Goal: Task Accomplishment & Management: Use online tool/utility

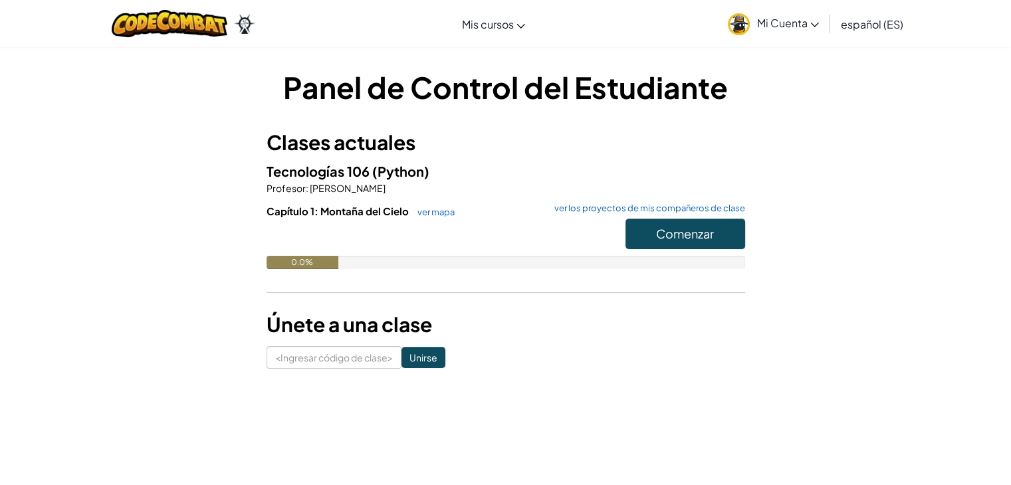
click at [752, 25] on link "Mi Cuenta" at bounding box center [773, 24] width 104 height 42
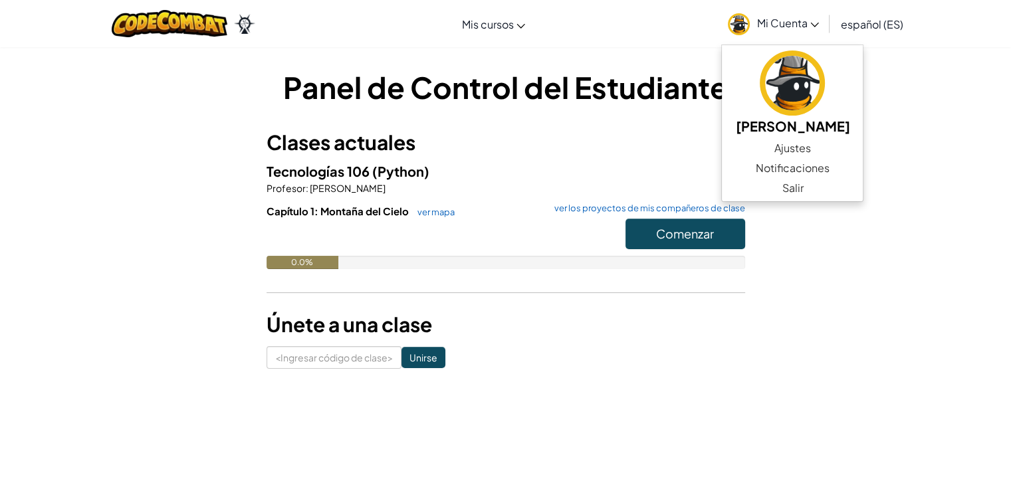
click at [842, 107] on div "Panel de Control del Estudiante Clases actuales Tecnologías 106 (Python) Profes…" at bounding box center [506, 217] width 778 height 302
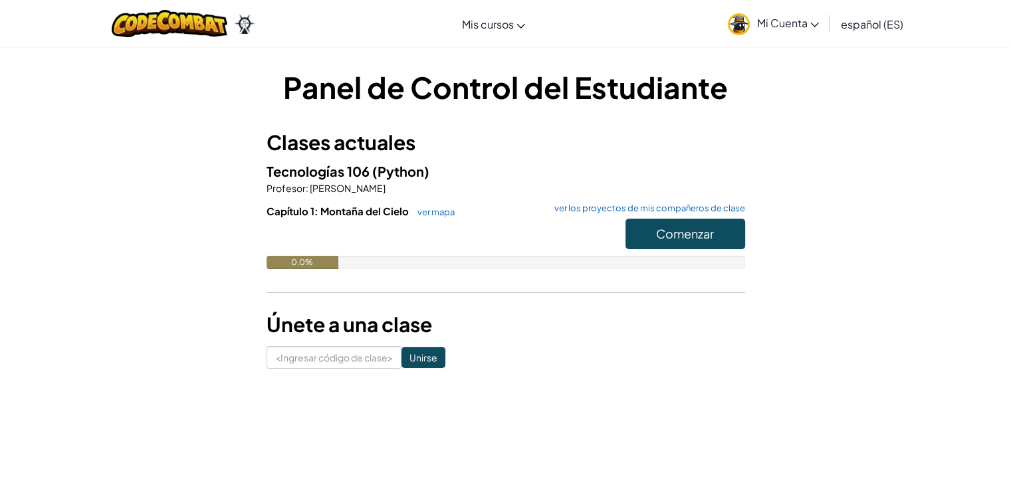
click at [793, 37] on link "Mi Cuenta" at bounding box center [773, 24] width 104 height 42
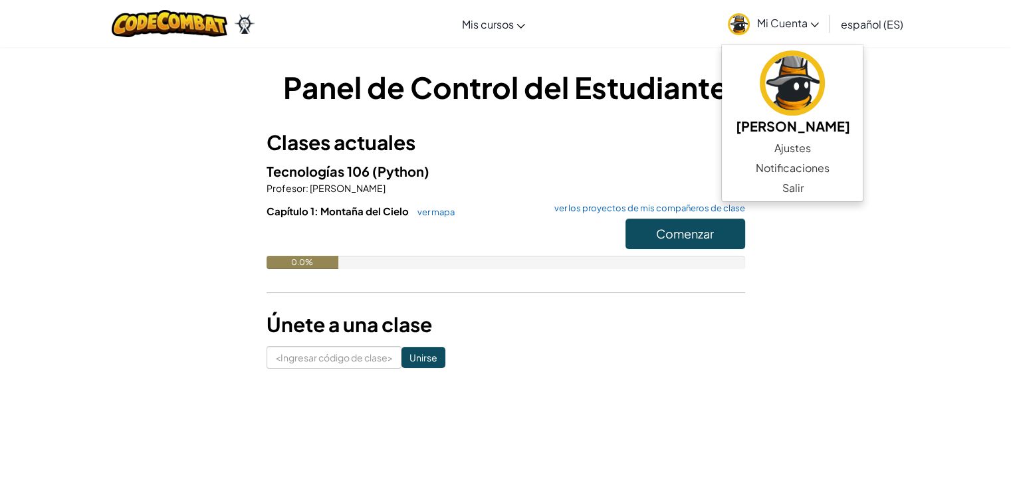
click at [920, 100] on div "Panel de Control del Estudiante Clases actuales Tecnologías 106 (Python) Profes…" at bounding box center [505, 218] width 1011 height 342
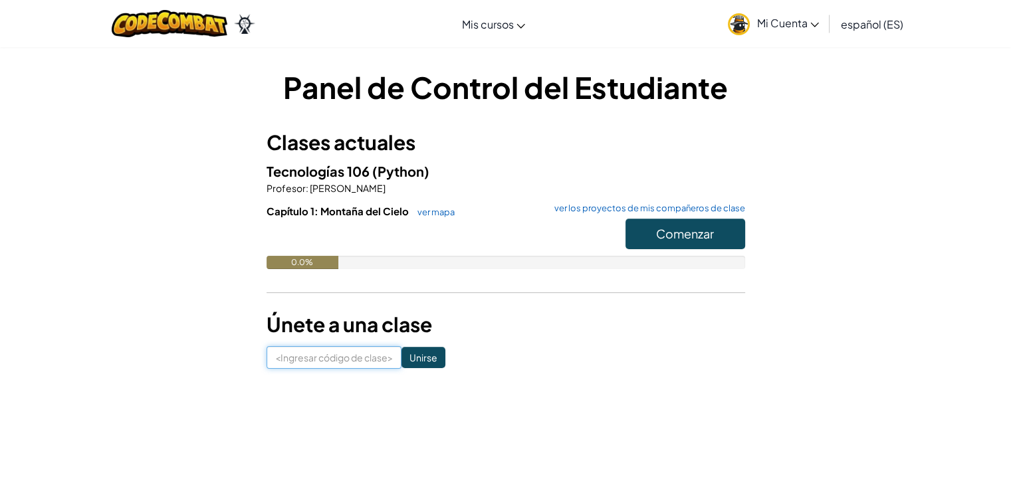
click at [344, 360] on input at bounding box center [333, 357] width 135 height 23
type input "ArtHelpEye"
click at [419, 357] on input "Unirse" at bounding box center [423, 357] width 44 height 21
click at [324, 360] on input at bounding box center [333, 357] width 135 height 23
type input "ArtHelpEye"
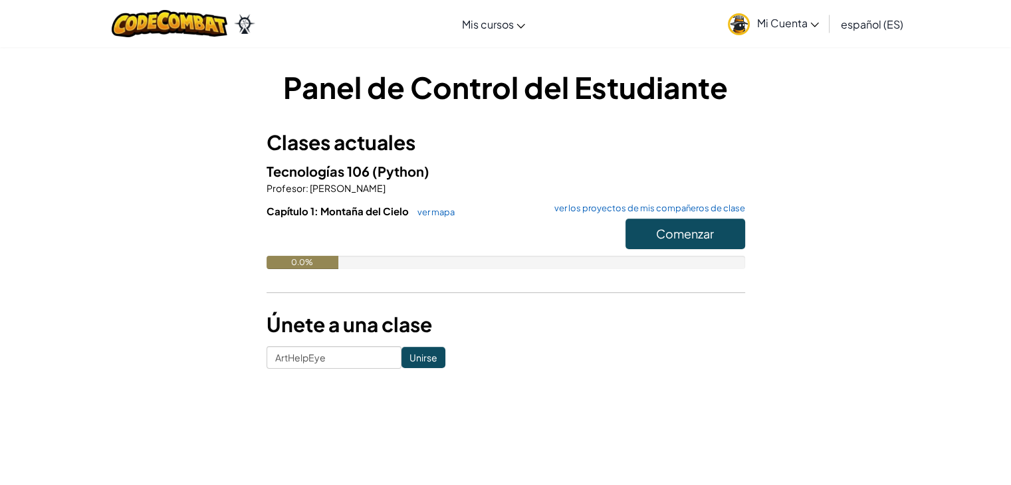
click at [298, 374] on div "Panel de Control del Estudiante Clases actuales Tecnologías 106 (Python) Profes…" at bounding box center [506, 218] width 778 height 342
click at [402, 359] on input "Unirse" at bounding box center [423, 357] width 44 height 21
click at [404, 357] on input "Unirse" at bounding box center [423, 357] width 44 height 21
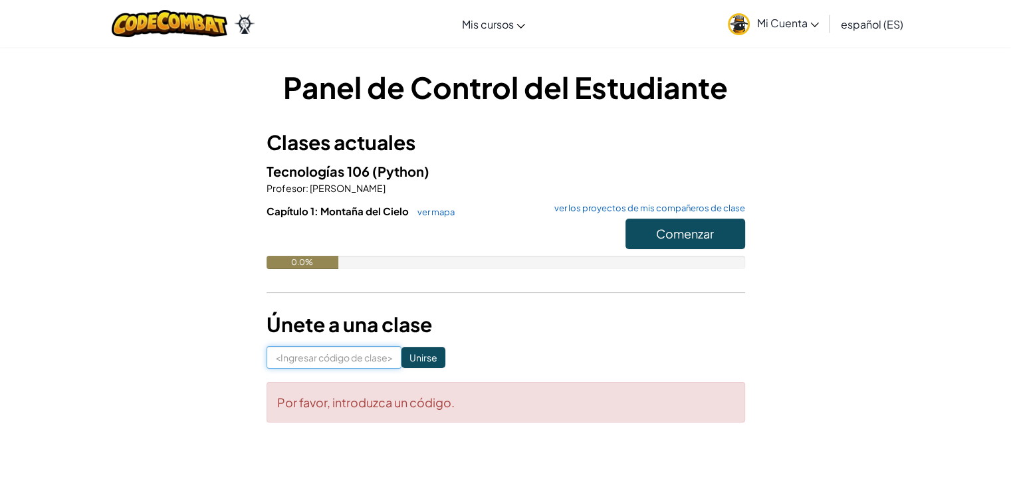
click at [360, 358] on input at bounding box center [333, 357] width 135 height 23
type input "ArtHelpEye"
click at [419, 355] on input "Unirse" at bounding box center [423, 357] width 44 height 21
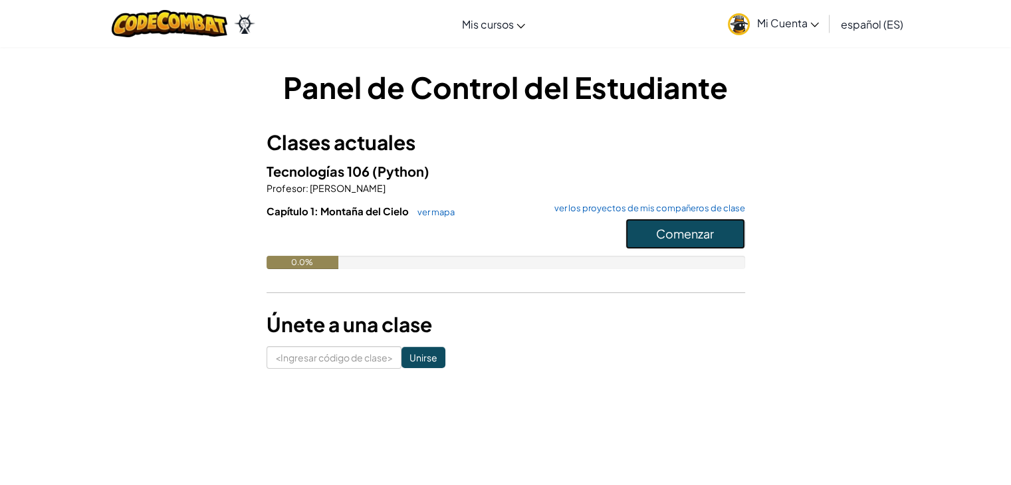
click at [690, 220] on button "Comenzar" at bounding box center [685, 234] width 120 height 31
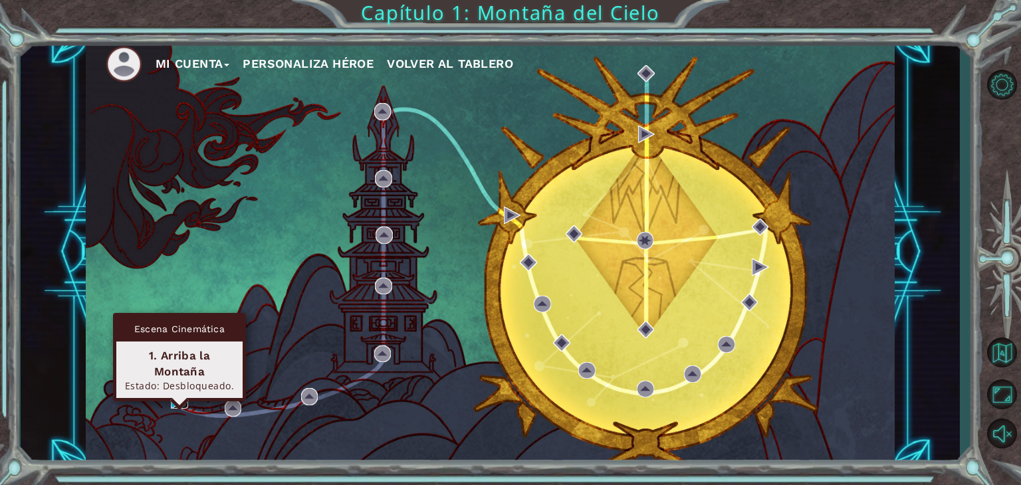
click at [177, 398] on img at bounding box center [179, 400] width 17 height 17
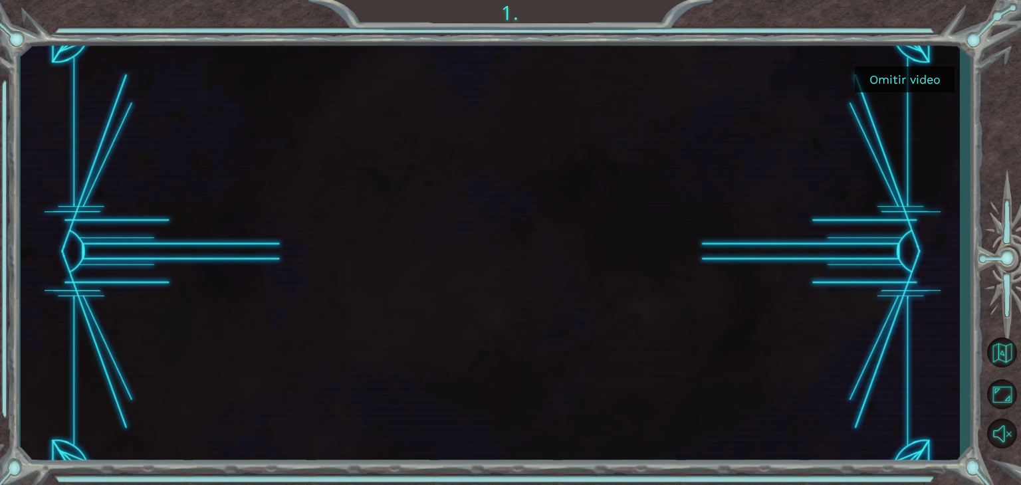
click at [887, 81] on font "Omitir video" at bounding box center [904, 79] width 71 height 14
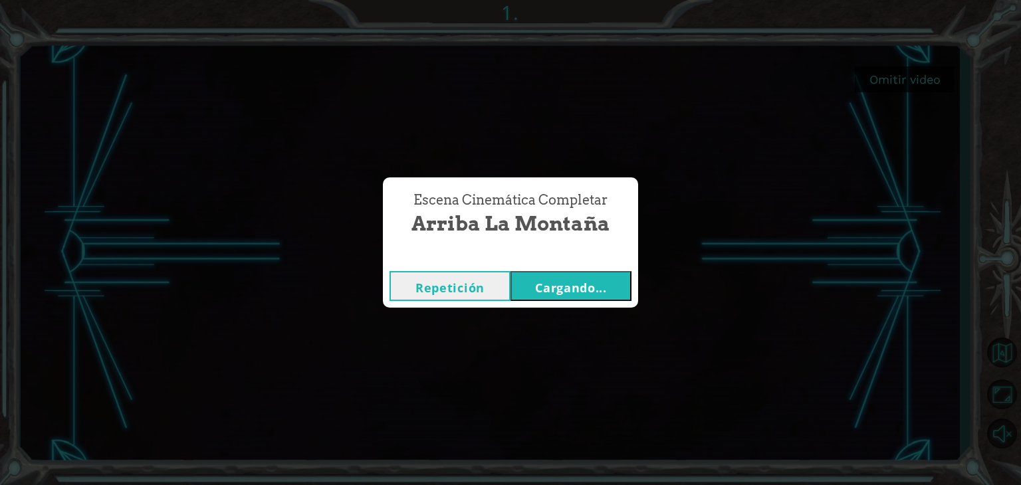
click at [458, 288] on font "Repetición" at bounding box center [449, 288] width 69 height 16
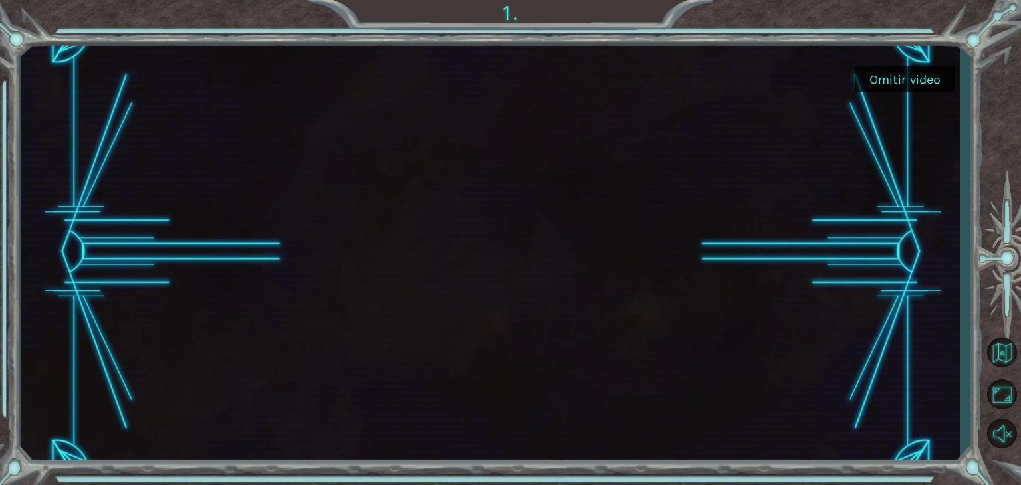
click at [877, 282] on div at bounding box center [490, 252] width 939 height 427
click at [647, 181] on div at bounding box center [490, 252] width 758 height 427
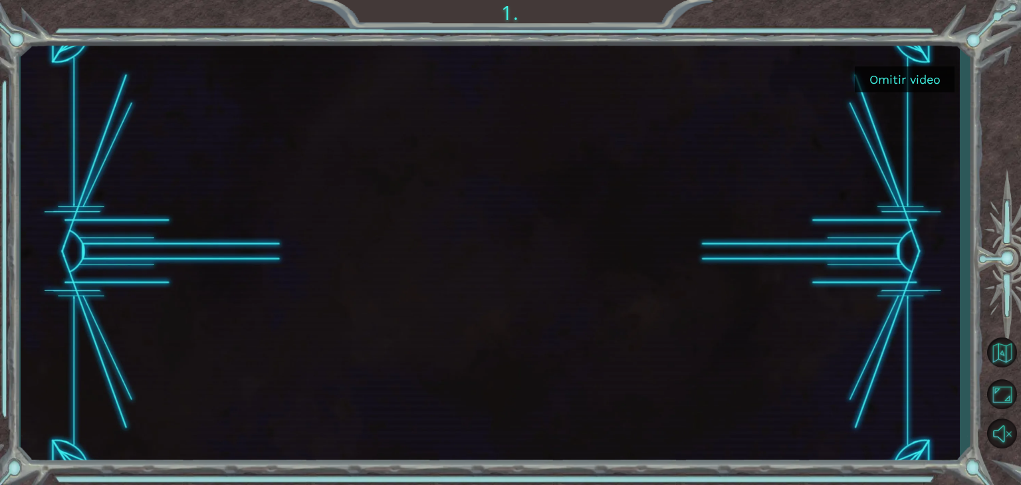
click at [647, 181] on div at bounding box center [490, 252] width 758 height 427
click at [915, 67] on button "Omitir video" at bounding box center [905, 79] width 100 height 26
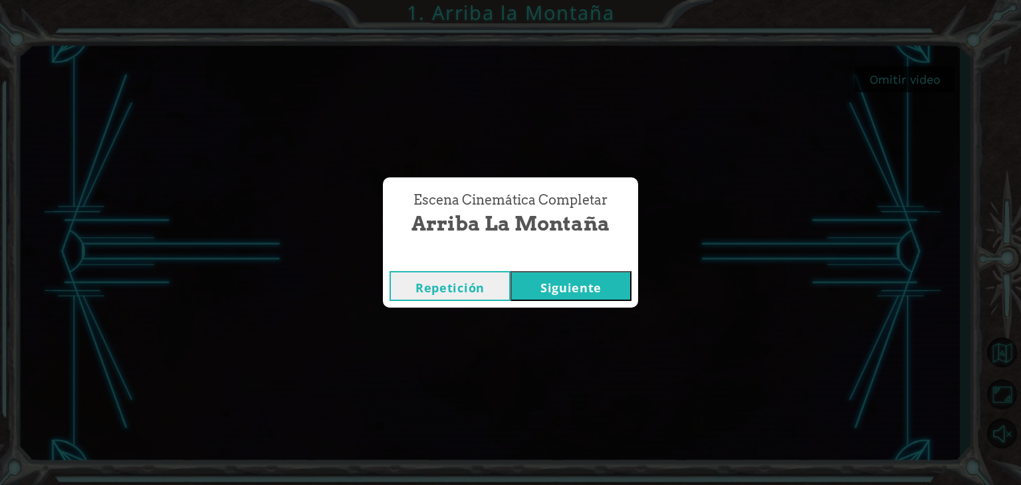
click at [551, 293] on button "Siguiente" at bounding box center [570, 286] width 121 height 30
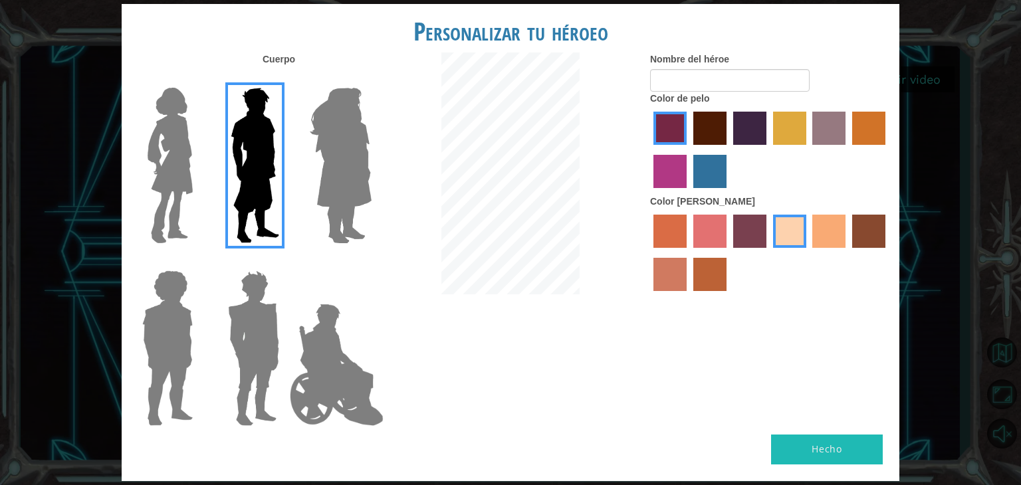
click at [255, 308] on img at bounding box center [254, 348] width 62 height 166
click at [284, 262] on input "Hero Garnet" at bounding box center [284, 262] width 0 height 0
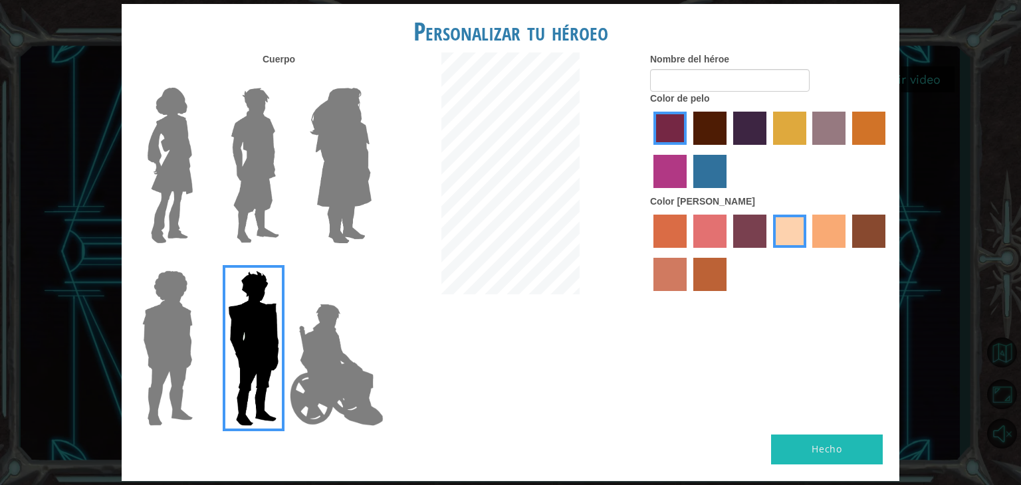
click at [130, 323] on div at bounding box center [165, 343] width 86 height 183
click at [157, 308] on img at bounding box center [167, 348] width 61 height 166
click at [198, 262] on input "Hero Steven" at bounding box center [198, 262] width 0 height 0
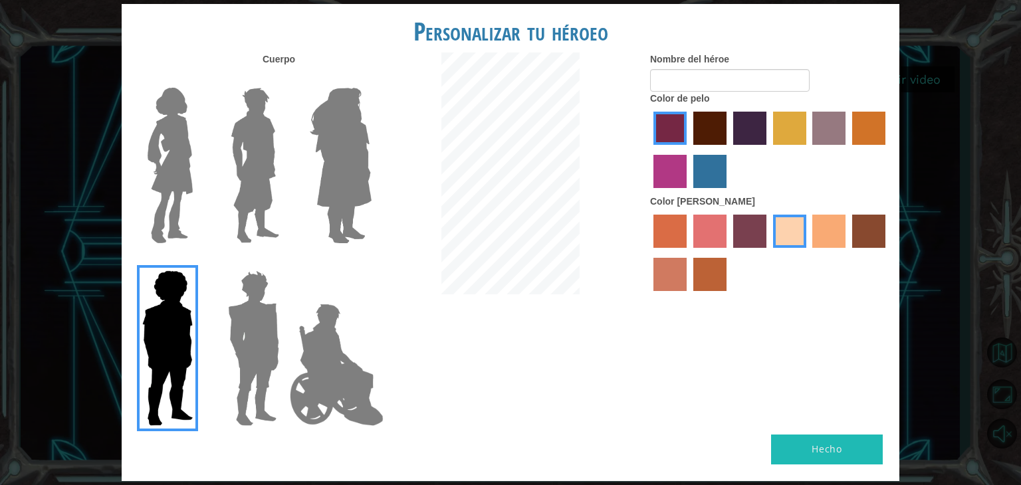
click at [213, 216] on div at bounding box center [251, 160] width 86 height 183
click at [259, 199] on img at bounding box center [254, 165] width 59 height 166
click at [284, 79] on input "Hero Lars" at bounding box center [284, 79] width 0 height 0
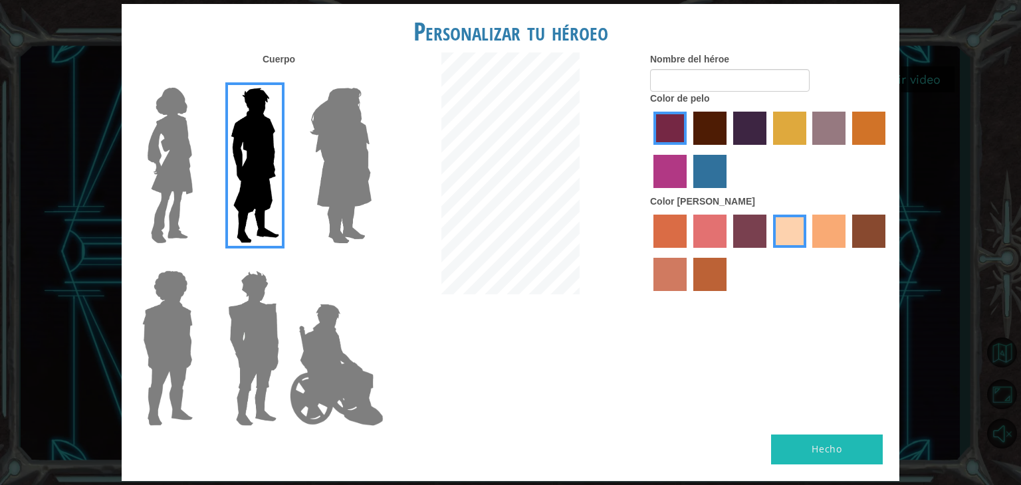
click at [702, 130] on label "maroon hair color" at bounding box center [709, 128] width 33 height 33
click at [689, 150] on input "maroon hair color" at bounding box center [689, 150] width 0 height 0
click at [754, 131] on label "hot purple hair color" at bounding box center [749, 128] width 33 height 33
click at [728, 150] on input "hot purple hair color" at bounding box center [728, 150] width 0 height 0
click at [859, 246] on label "karma skin color" at bounding box center [868, 231] width 33 height 33
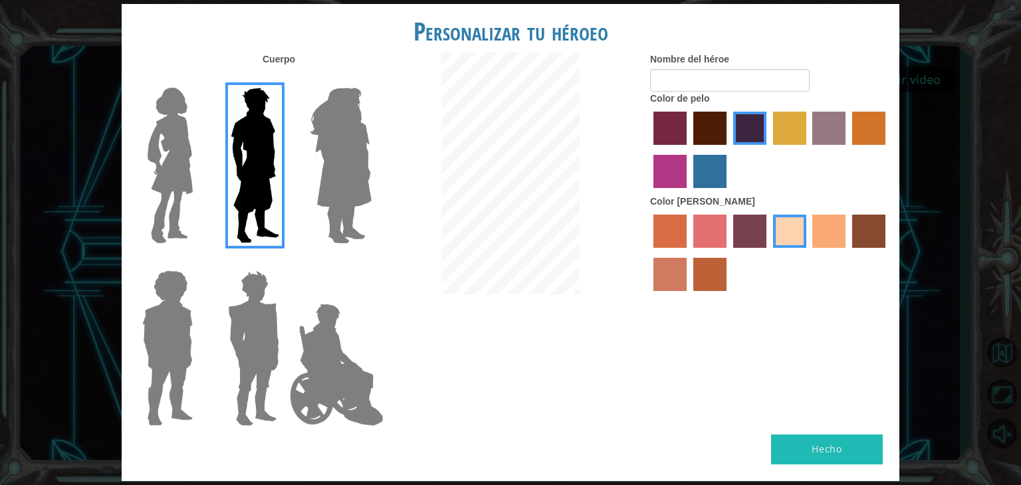
click at [847, 253] on input "karma skin color" at bounding box center [847, 253] width 0 height 0
click at [832, 232] on label "tacao skin color" at bounding box center [828, 231] width 33 height 33
click at [808, 253] on input "tacao skin color" at bounding box center [808, 253] width 0 height 0
click at [708, 272] on label "smoke tree skin color" at bounding box center [709, 274] width 33 height 33
click at [689, 296] on input "smoke tree skin color" at bounding box center [689, 296] width 0 height 0
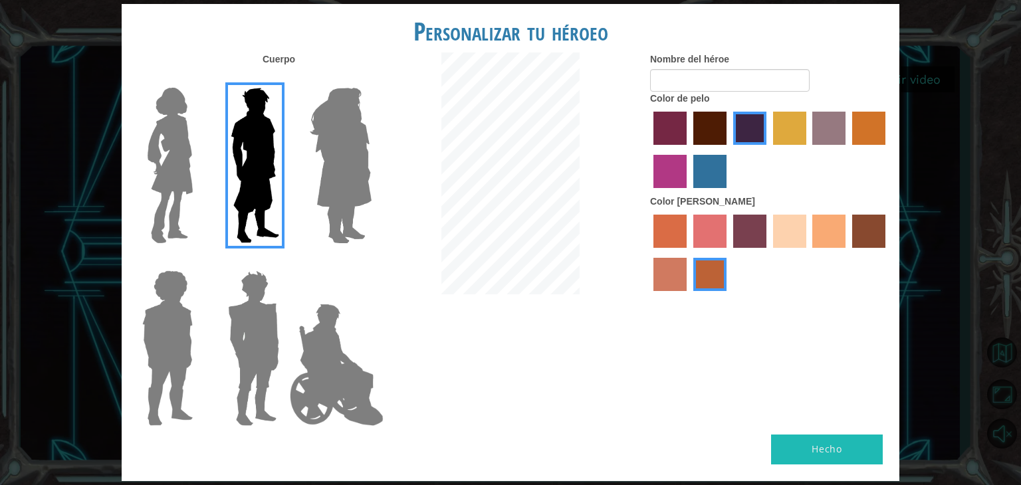
click at [675, 274] on label "burning sand skin color" at bounding box center [669, 274] width 33 height 33
click at [887, 253] on input "burning sand skin color" at bounding box center [887, 253] width 0 height 0
click at [667, 233] on label "sorbus skin color" at bounding box center [669, 231] width 33 height 33
click at [649, 253] on input "sorbus skin color" at bounding box center [649, 253] width 0 height 0
click at [843, 240] on label "tacao skin color" at bounding box center [828, 231] width 33 height 33
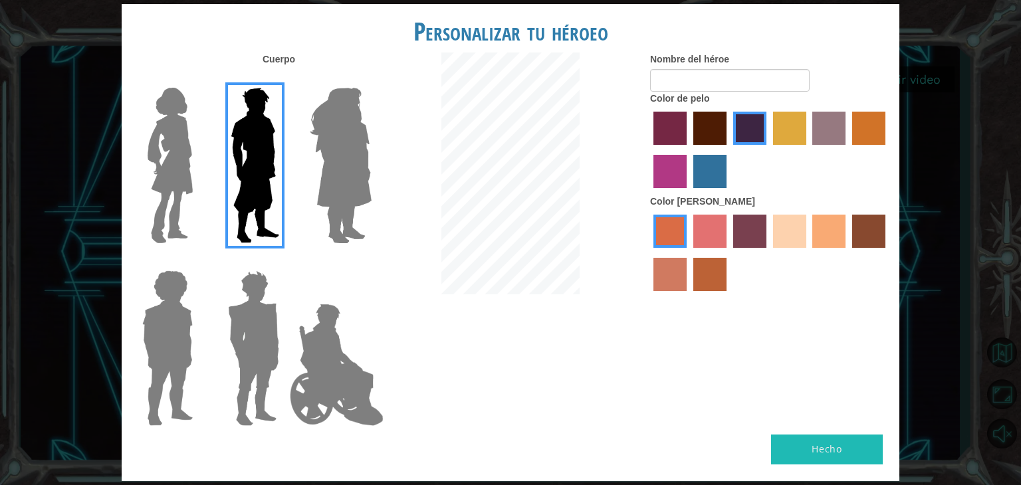
click at [808, 253] on input "tacao skin color" at bounding box center [808, 253] width 0 height 0
drag, startPoint x: 811, startPoint y: 482, endPoint x: 811, endPoint y: 443, distance: 39.2
click at [811, 443] on div "Personalizar tu héroeo [PERSON_NAME] Nombre del héroe Color de pelo Color [PERS…" at bounding box center [510, 242] width 1021 height 485
click at [811, 443] on button "Hecho" at bounding box center [827, 450] width 112 height 30
type input "r"
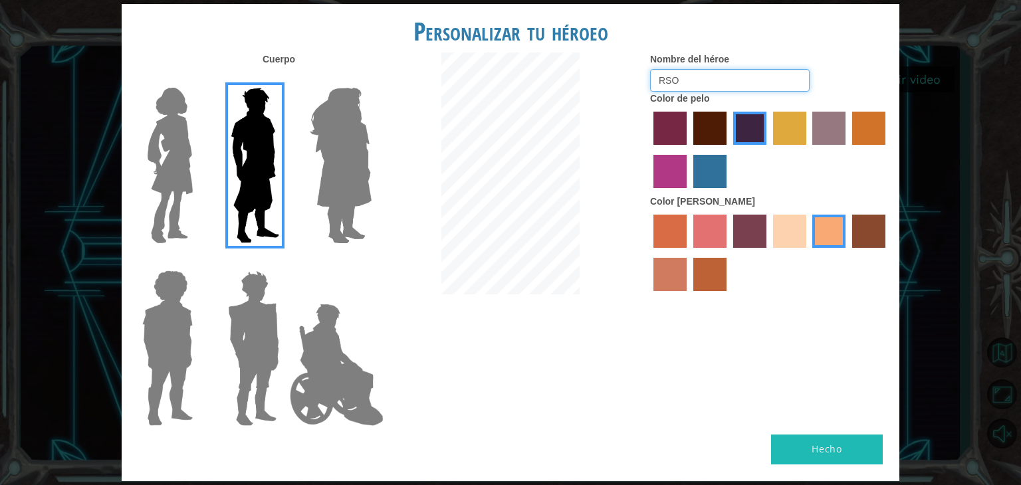
type input "RSO"
click at [809, 444] on button "Hecho" at bounding box center [827, 450] width 112 height 30
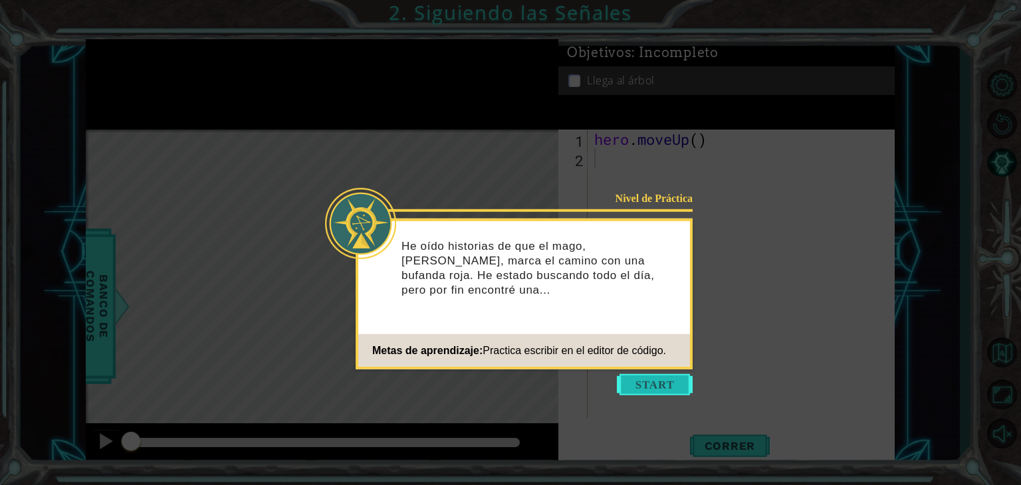
click at [674, 381] on button "Start" at bounding box center [655, 384] width 76 height 21
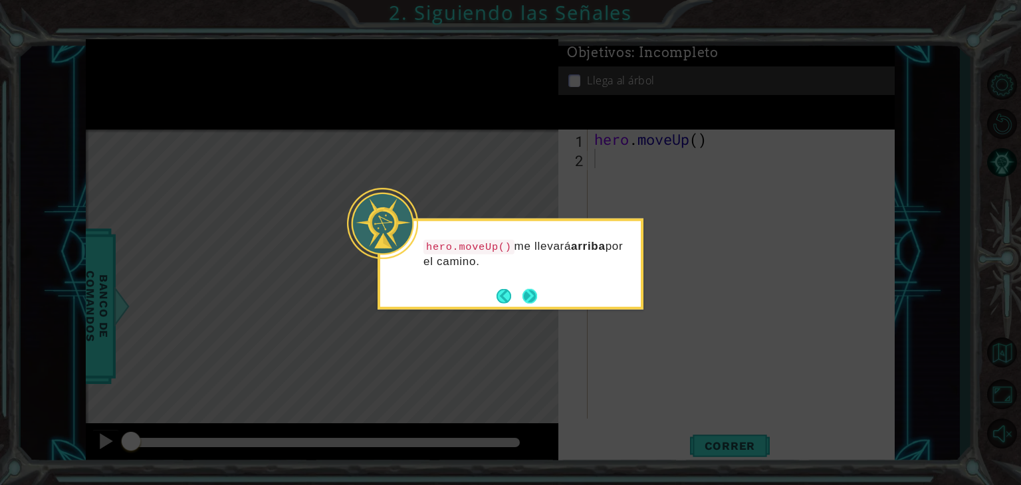
click at [522, 296] on button "Next" at bounding box center [529, 295] width 15 height 15
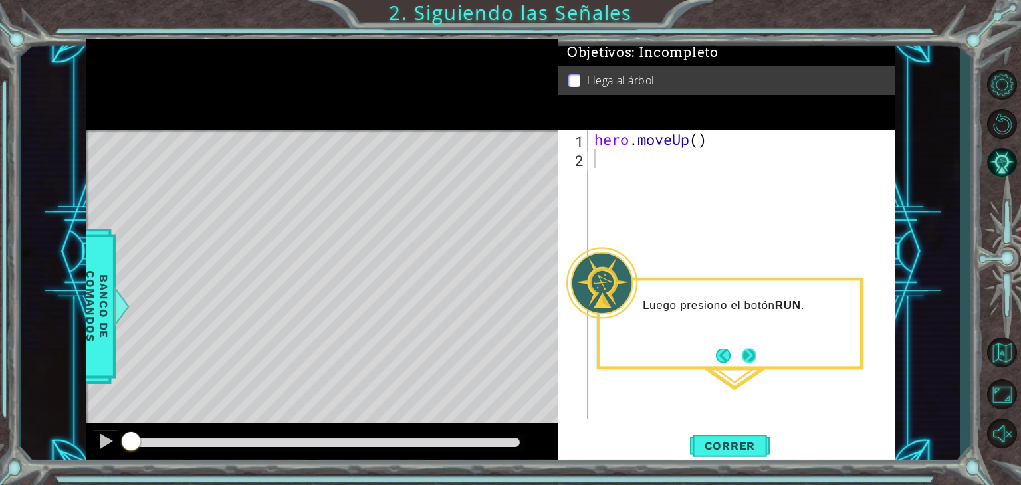
click at [746, 354] on button "Next" at bounding box center [749, 355] width 15 height 15
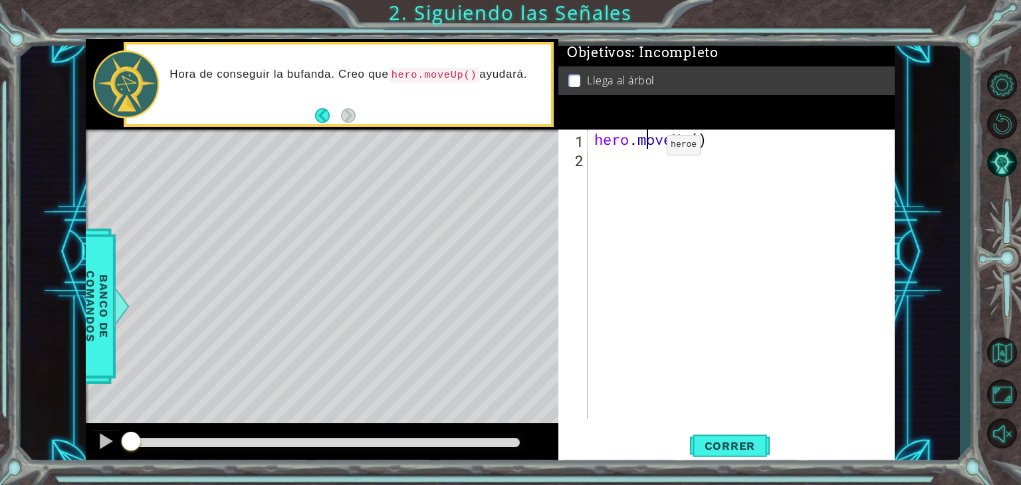
click at [646, 148] on div "hero . moveUp ( )" at bounding box center [744, 294] width 306 height 328
drag, startPoint x: 594, startPoint y: 134, endPoint x: 689, endPoint y: 138, distance: 94.5
click at [689, 138] on div "hero . moveUp ( )" at bounding box center [744, 294] width 306 height 328
type textarea "(hero.moveUp)"
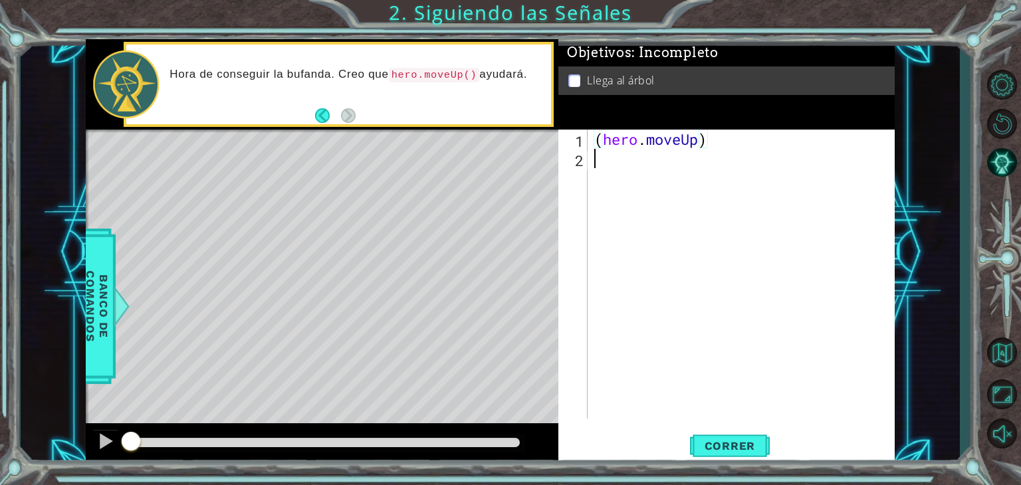
click at [715, 168] on div "( hero . moveUp )" at bounding box center [744, 294] width 306 height 328
click at [749, 469] on div "1 ההההההההההההההההההההההההההההההההההההההההההההההההההההההההההההההההההההההההההההה…" at bounding box center [510, 242] width 1021 height 485
click at [753, 454] on button "Correr" at bounding box center [730, 446] width 80 height 34
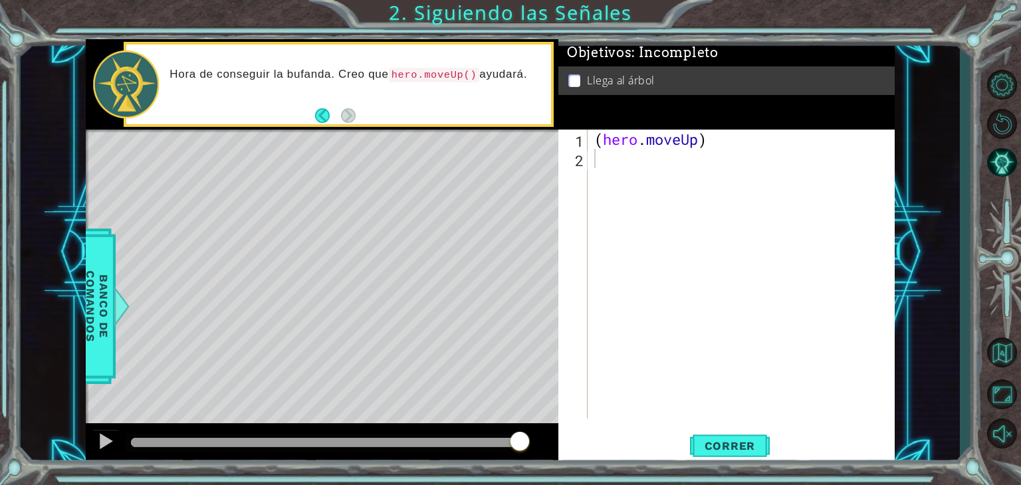
click at [335, 205] on div "Level Map" at bounding box center [393, 325] width 614 height 391
click at [679, 139] on div "( hero . moveUp )" at bounding box center [744, 294] width 306 height 328
click at [597, 138] on div "( hero . moveUp )" at bounding box center [744, 294] width 306 height 328
click at [603, 138] on div "( hero . moveUp )" at bounding box center [744, 294] width 306 height 328
click at [689, 134] on div "hero . moveUp )" at bounding box center [744, 294] width 306 height 328
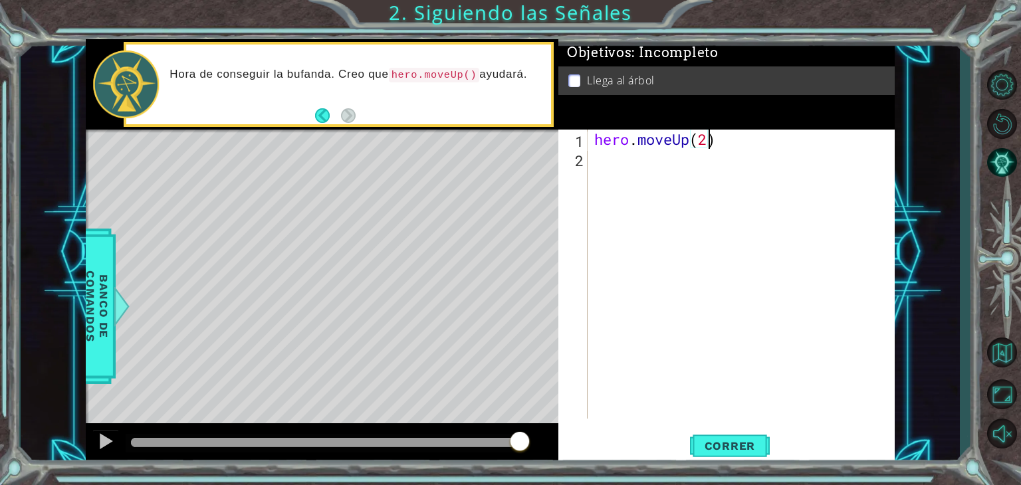
scroll to position [0, 5]
type textarea "hero.moveUp(2)"
click at [718, 447] on span "Correr" at bounding box center [730, 445] width 78 height 13
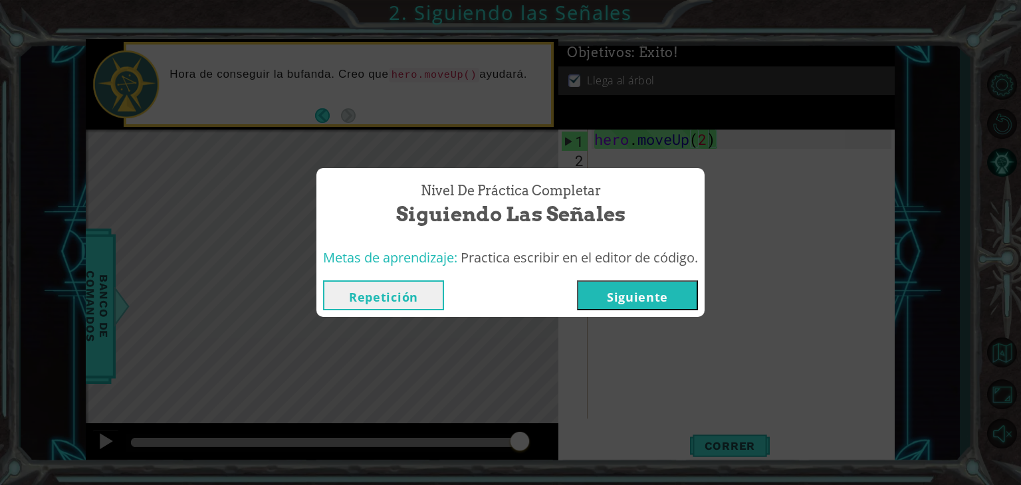
click at [635, 290] on button "Siguiente" at bounding box center [637, 295] width 121 height 30
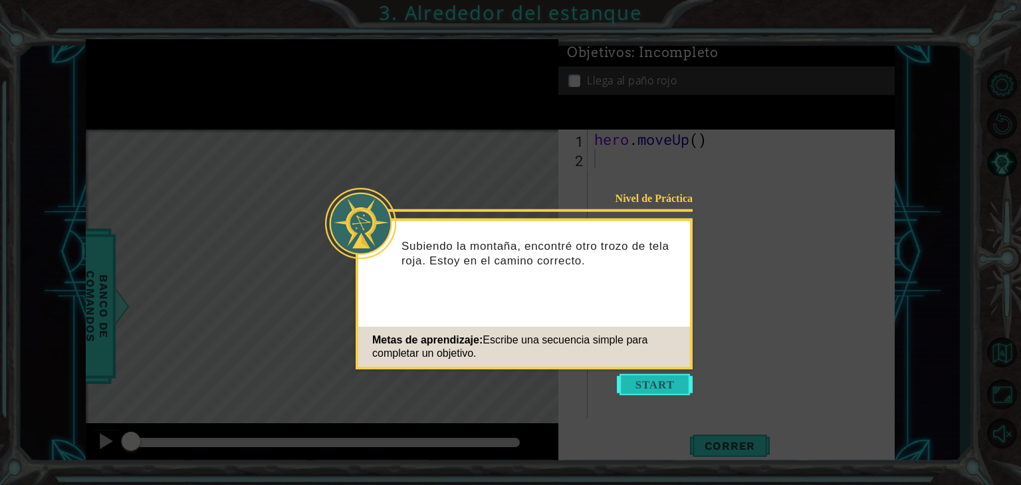
click at [652, 385] on button "Start" at bounding box center [655, 384] width 76 height 21
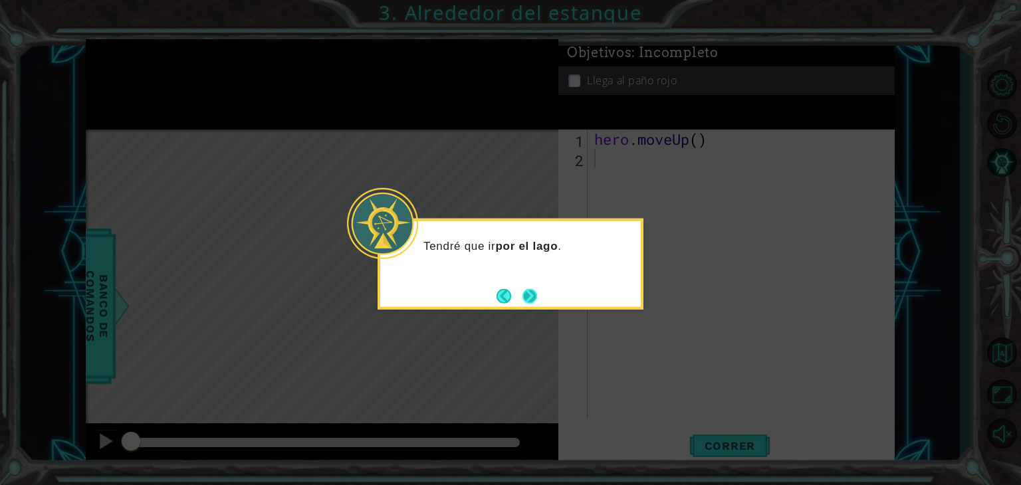
click at [529, 289] on button "Next" at bounding box center [529, 295] width 15 height 15
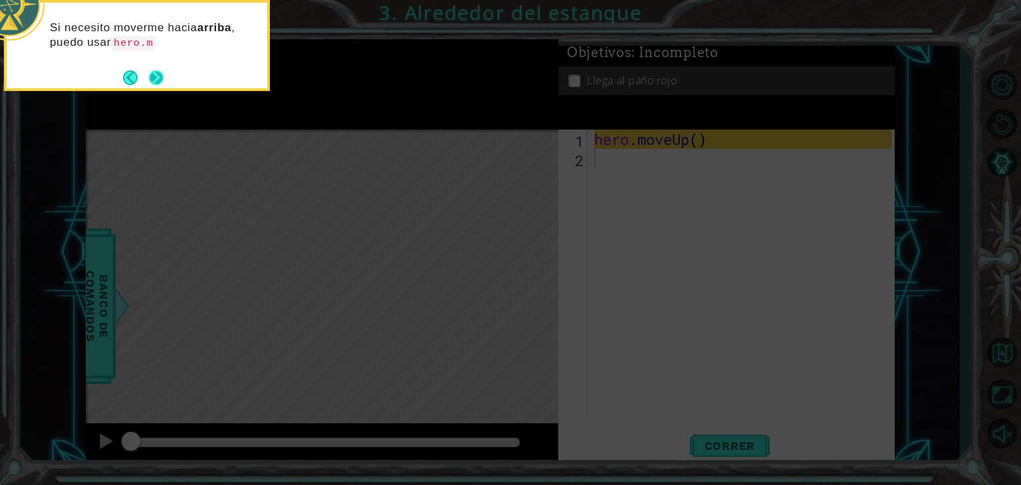
click at [157, 78] on button "Next" at bounding box center [156, 77] width 15 height 15
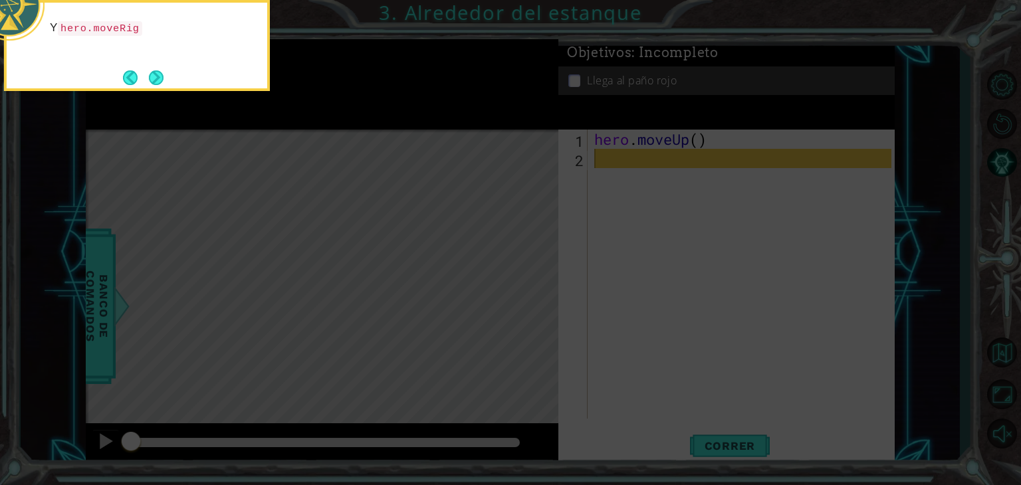
click at [157, 78] on button "Next" at bounding box center [156, 77] width 15 height 15
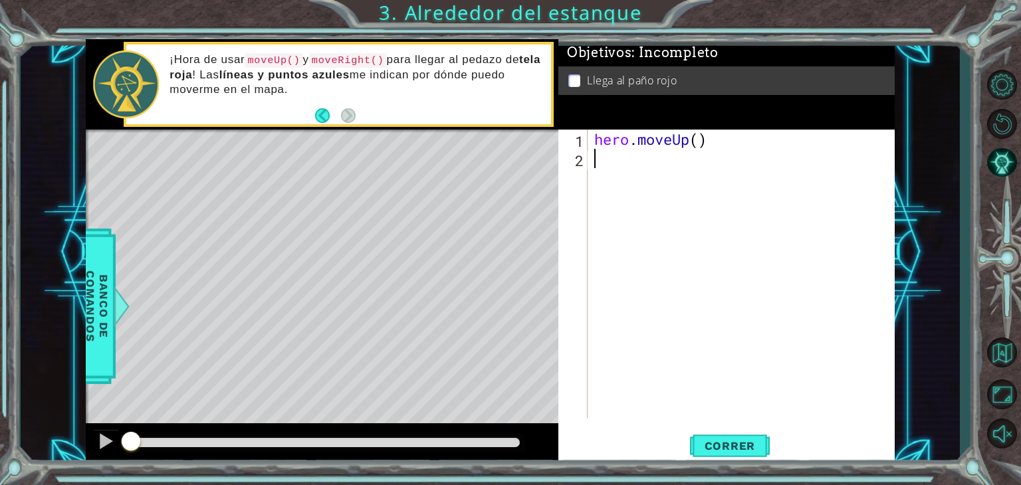
click at [274, 59] on code "moveUp()" at bounding box center [274, 60] width 58 height 15
click at [696, 143] on div "hero . moveUp ( )" at bounding box center [744, 294] width 306 height 328
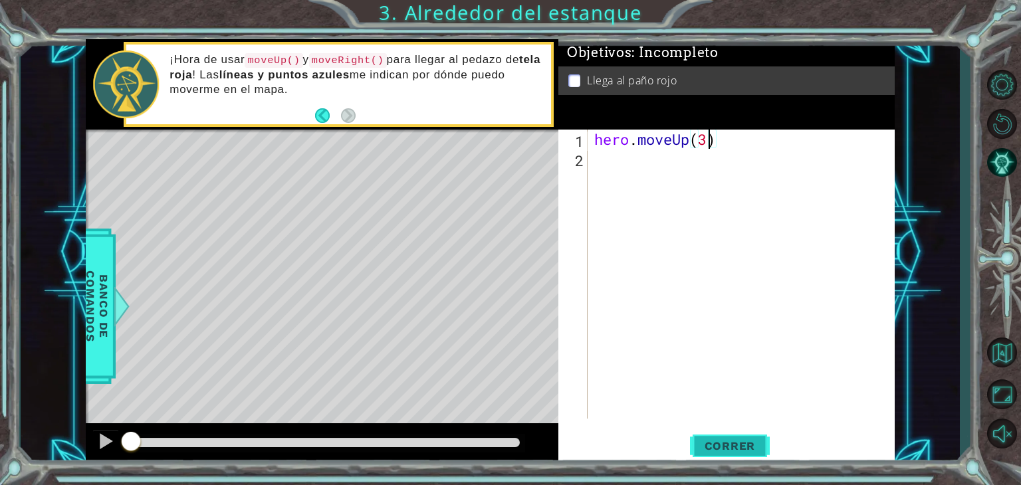
type textarea "hero.moveUp(3)"
drag, startPoint x: 758, startPoint y: 432, endPoint x: 726, endPoint y: 440, distance: 32.2
click at [726, 440] on span "Correr" at bounding box center [730, 445] width 78 height 13
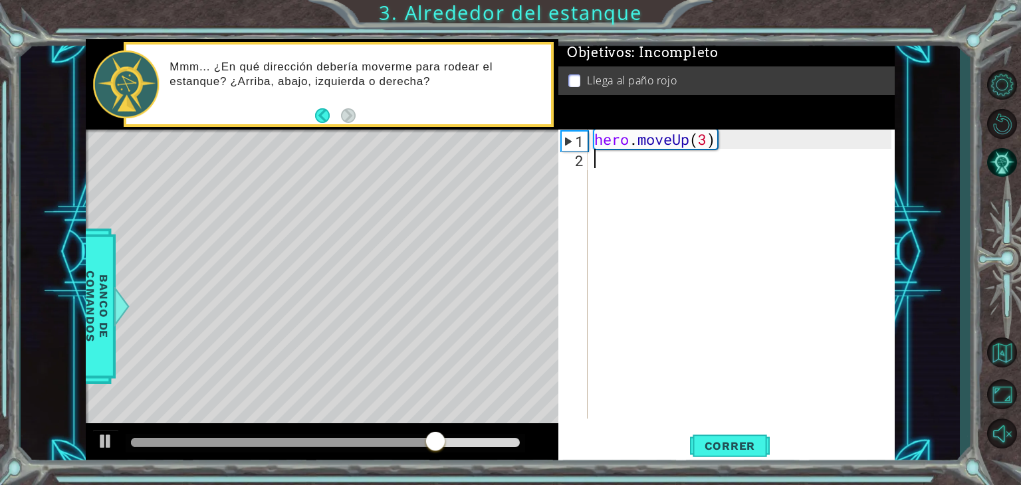
click at [637, 156] on div "hero . moveUp ( 3 )" at bounding box center [744, 294] width 306 height 328
click at [707, 143] on div "hero . moveUp ( 3 )" at bounding box center [744, 294] width 306 height 328
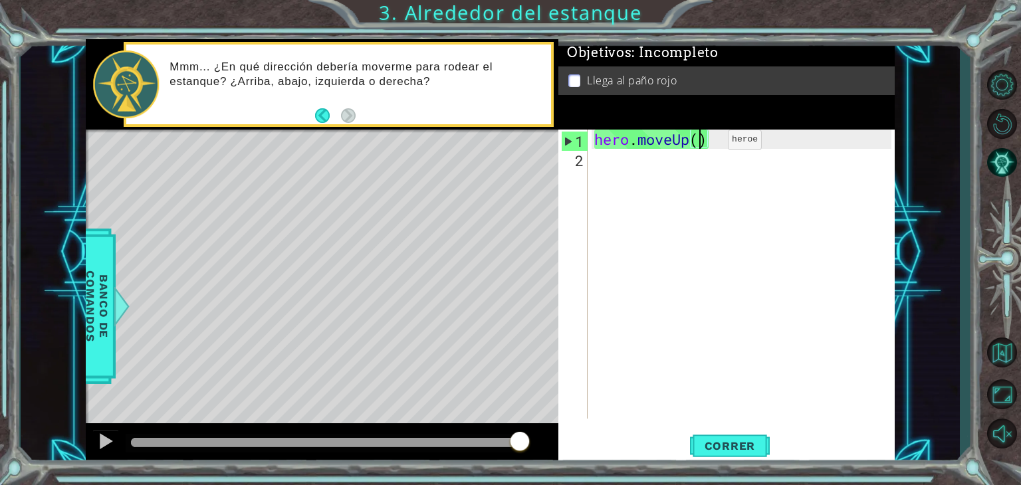
scroll to position [0, 5]
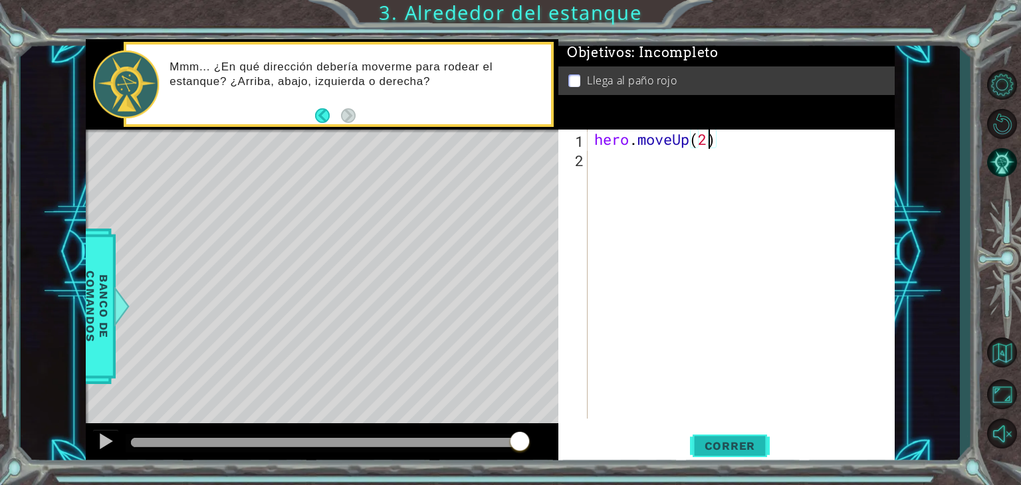
type textarea "hero.moveUp(2)"
click at [746, 451] on span "Correr" at bounding box center [730, 445] width 78 height 13
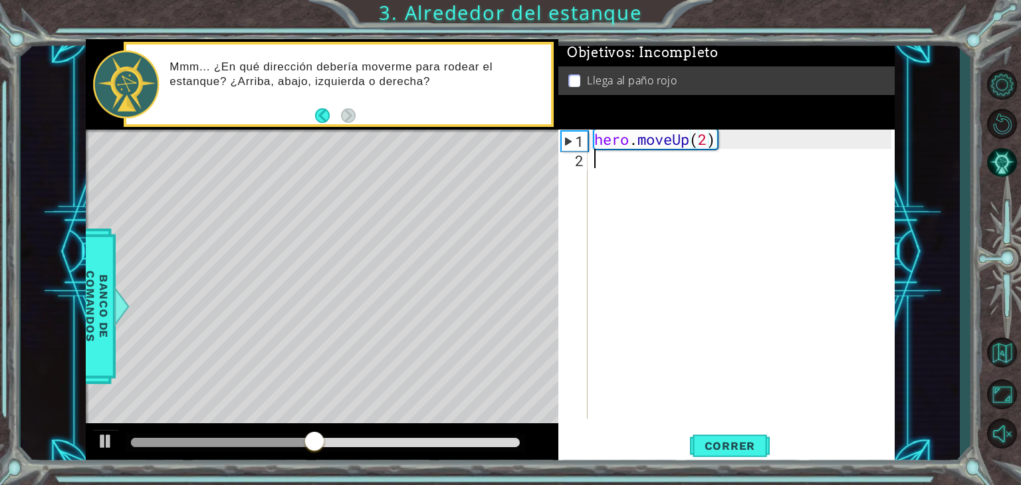
click at [622, 165] on div "hero . moveUp ( 2 )" at bounding box center [744, 294] width 306 height 328
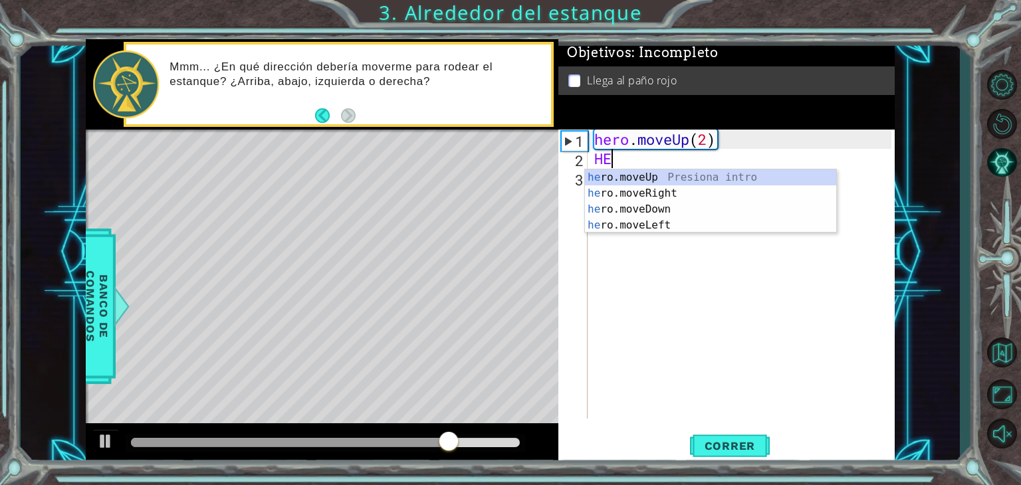
type textarea "HEOR"
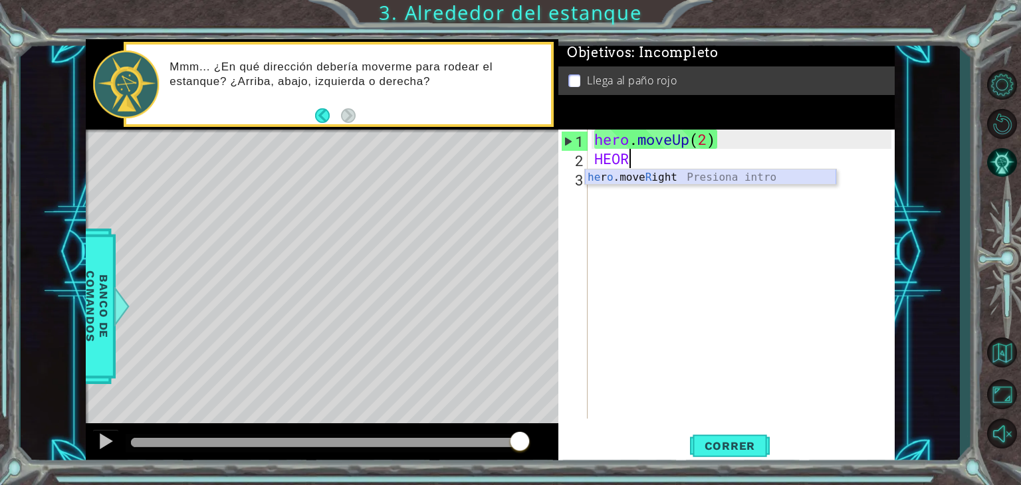
click at [640, 170] on div "he r o .move R ight Presiona intro" at bounding box center [710, 193] width 251 height 48
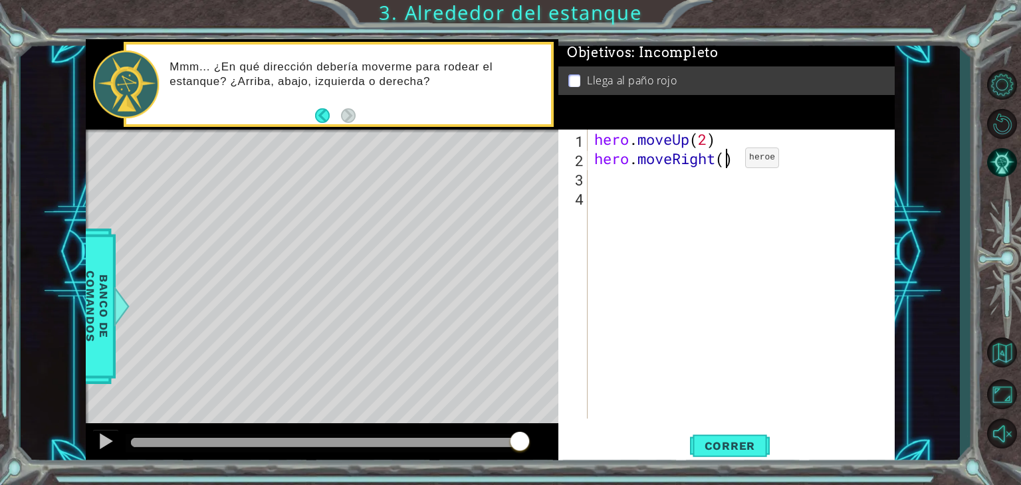
click at [725, 161] on div "hero . moveUp ( 2 ) hero . moveRight ( )" at bounding box center [744, 294] width 306 height 328
type textarea "hero.moveRight(1)"
click at [647, 183] on div "hero . moveUp ( 2 ) hero . moveRight ( 1 )" at bounding box center [744, 294] width 306 height 328
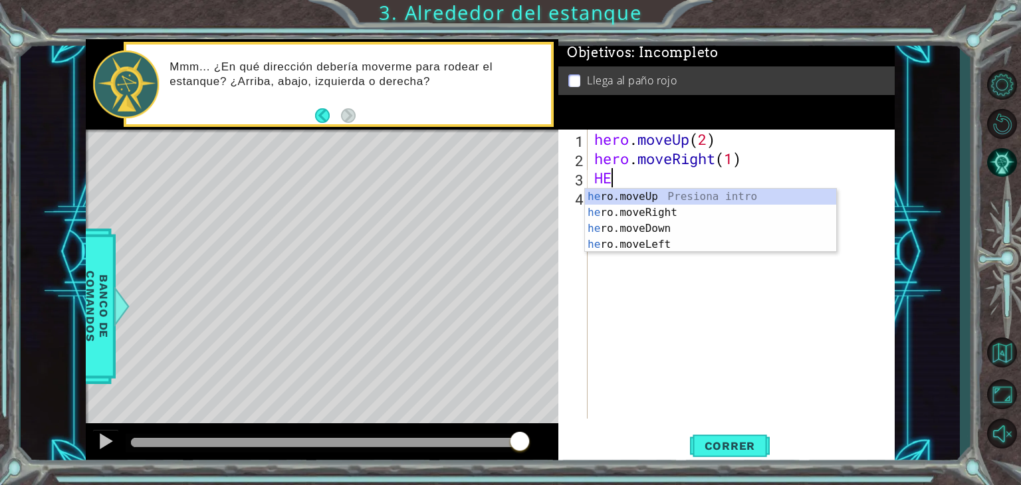
type textarea "HER"
click at [697, 193] on div "her o.moveUp Presiona intro her o.moveRight Presiona intro her o.moveDown Presi…" at bounding box center [710, 237] width 251 height 96
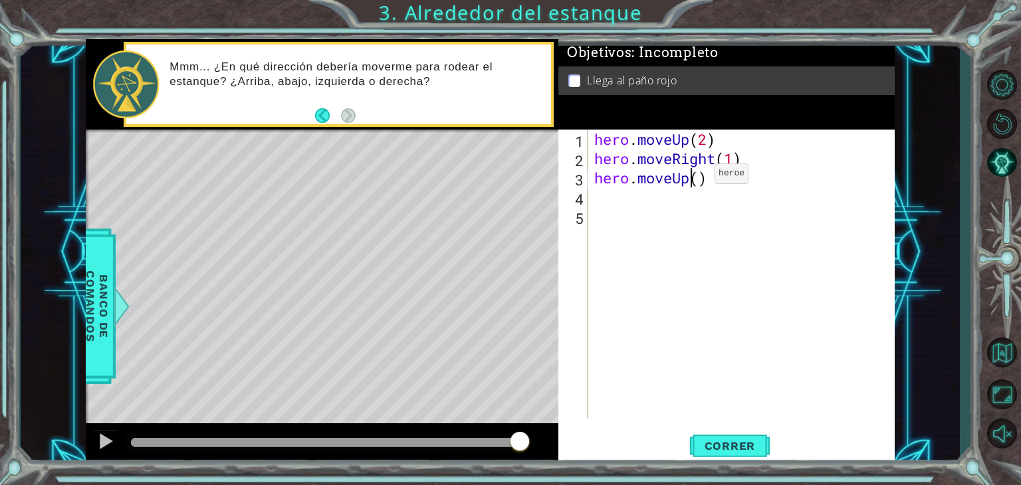
click at [694, 176] on div "hero . moveUp ( 2 ) hero . moveRight ( 1 ) hero . moveUp ( )" at bounding box center [744, 294] width 306 height 328
click at [699, 177] on div "hero . moveUp ( 2 ) hero . moveRight ( 1 ) hero . moveUp ( )" at bounding box center [744, 294] width 306 height 328
type textarea "hero.moveUp(1)"
click at [738, 449] on span "Correr" at bounding box center [730, 445] width 78 height 13
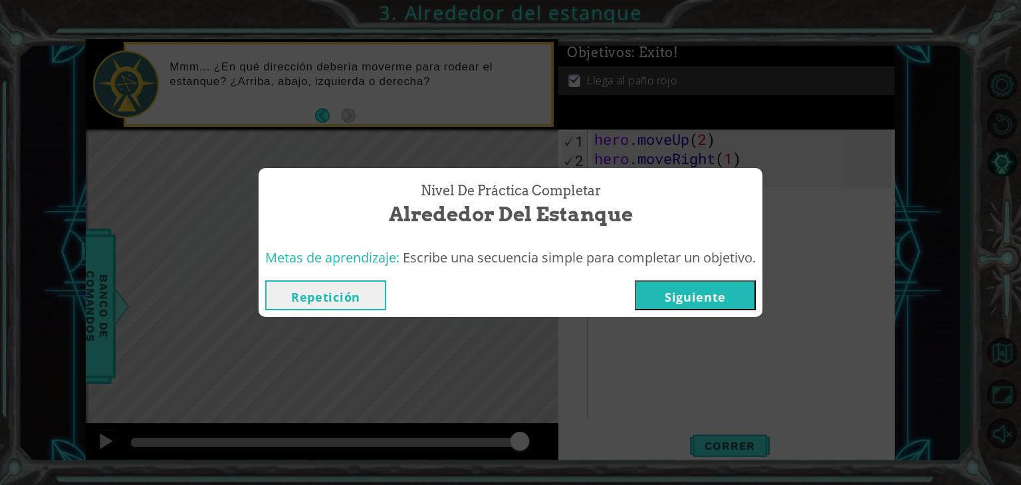
click at [683, 306] on button "Siguiente" at bounding box center [695, 295] width 121 height 30
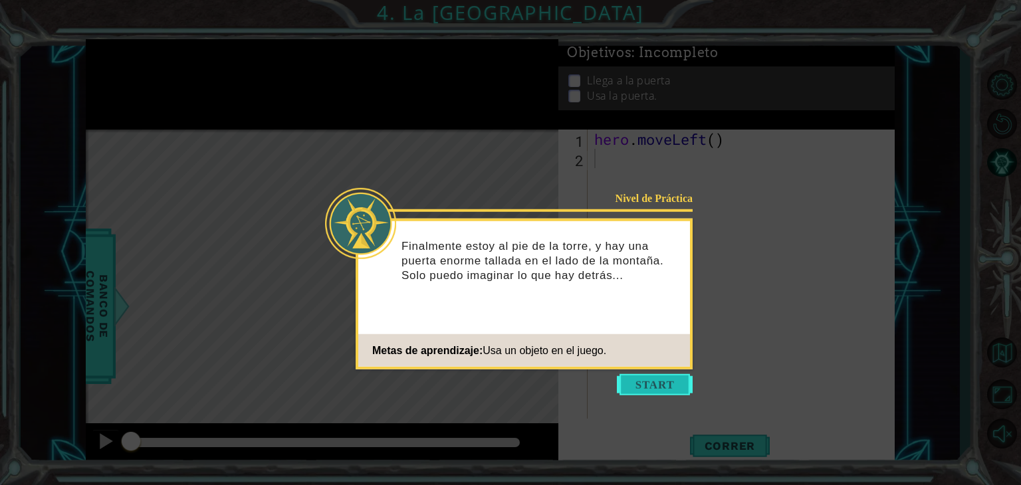
click at [640, 381] on button "Start" at bounding box center [655, 384] width 76 height 21
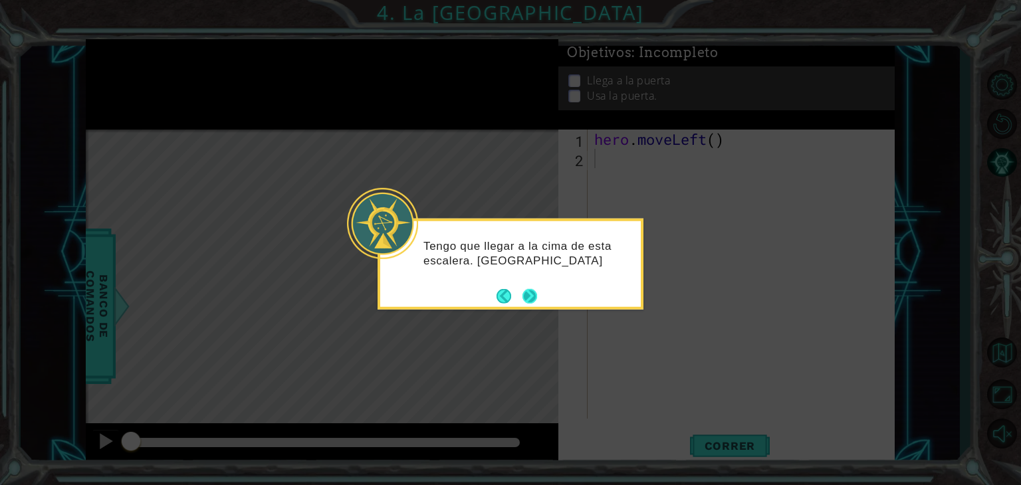
click at [537, 293] on button "Next" at bounding box center [529, 295] width 15 height 15
click at [538, 293] on button "Next" at bounding box center [529, 295] width 15 height 15
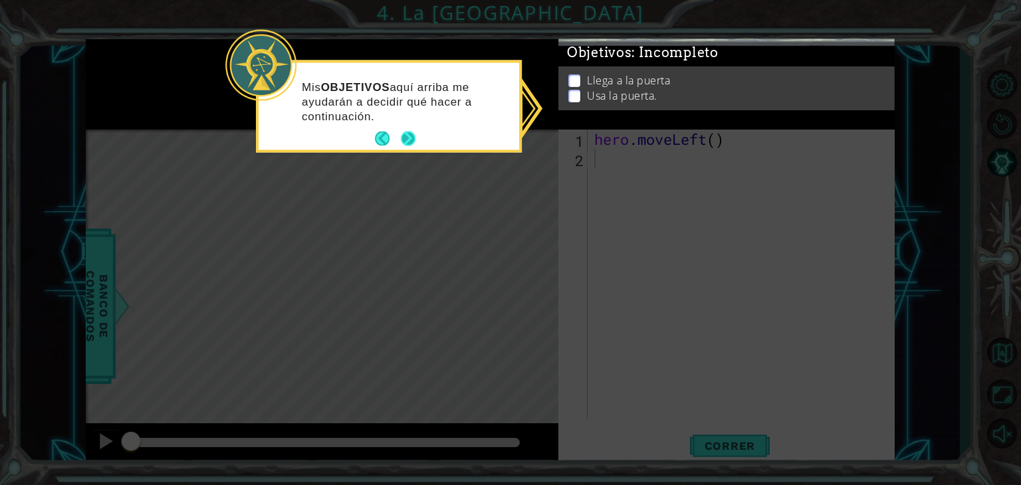
click at [407, 134] on button "Next" at bounding box center [408, 139] width 15 height 15
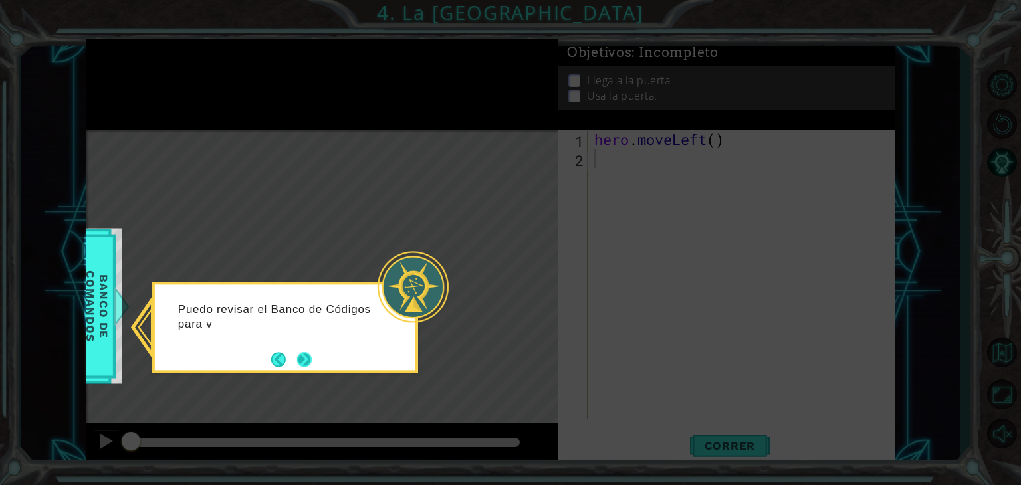
click at [308, 362] on button "Next" at bounding box center [304, 360] width 16 height 16
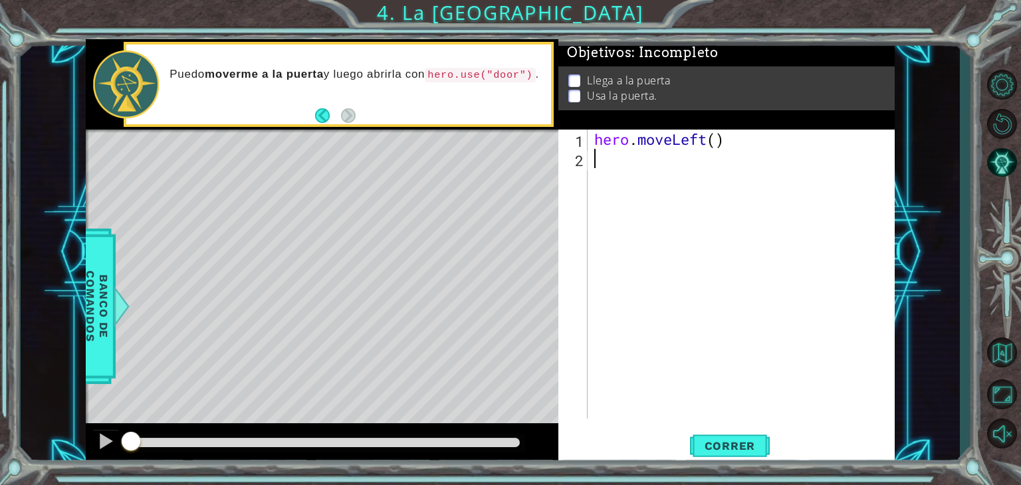
type textarea "H"
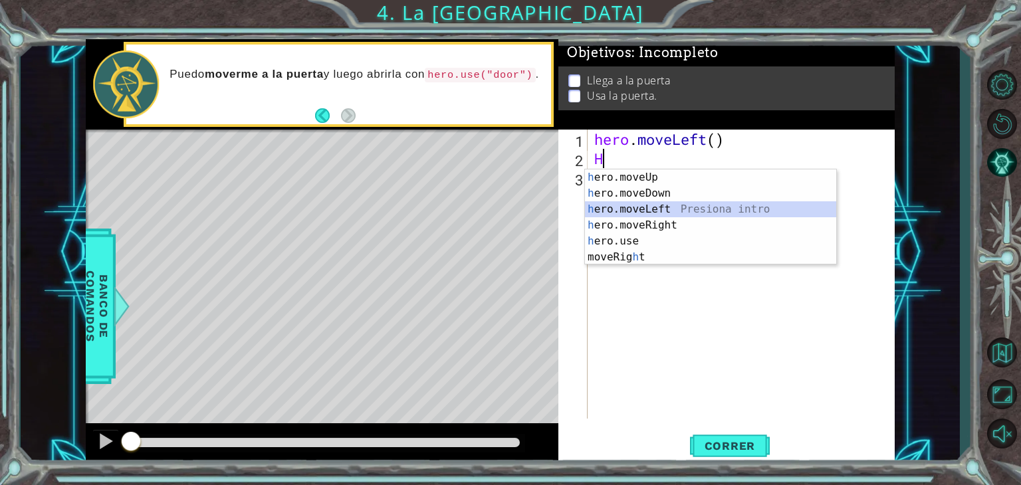
click at [651, 205] on div "h ero.moveUp Presiona intro h ero.moveDown Presiona intro h ero.moveLeft Presio…" at bounding box center [710, 233] width 251 height 128
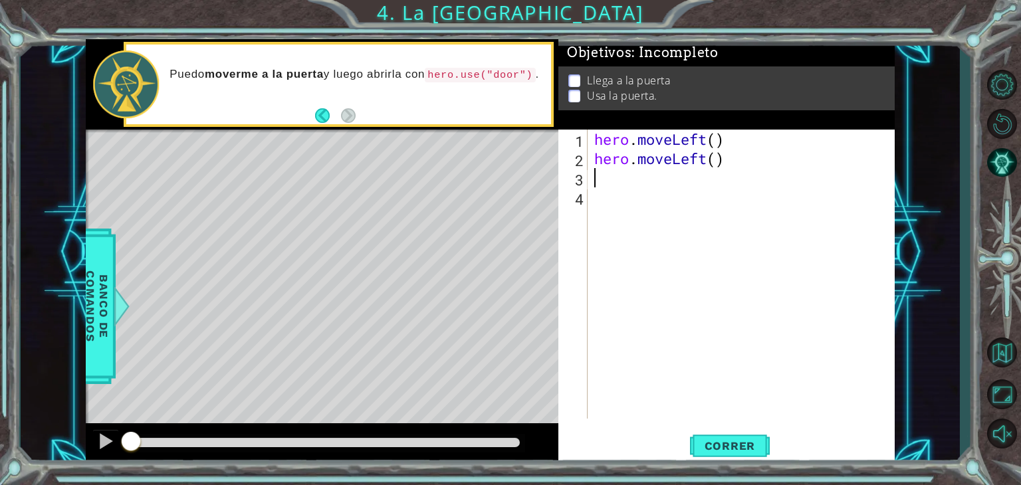
type textarea "H"
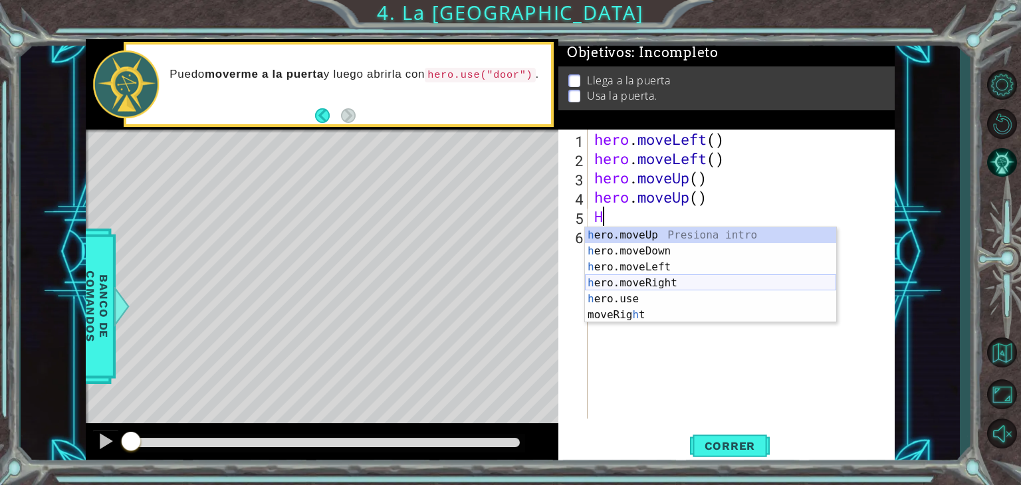
click at [650, 281] on div "h ero.moveUp Presiona intro h ero.moveDown Presiona intro h ero.moveLeft Presio…" at bounding box center [710, 291] width 251 height 128
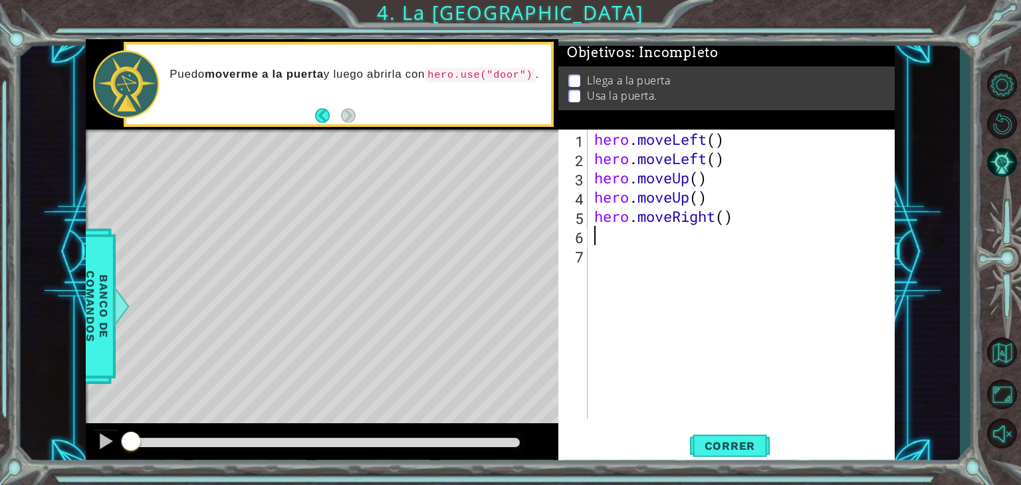
type textarea "H"
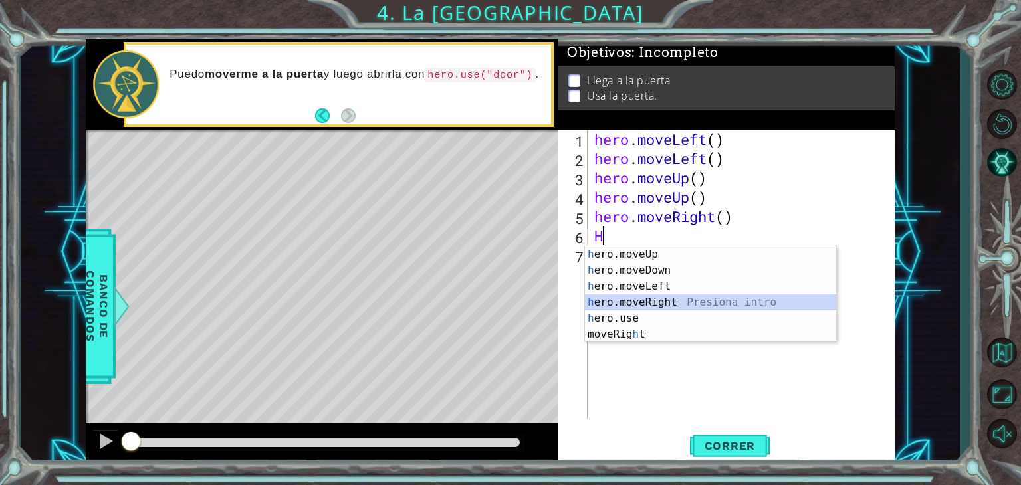
click at [642, 299] on div "h ero.moveUp Presiona intro h ero.moveDown Presiona intro h ero.moveLeft Presio…" at bounding box center [710, 311] width 251 height 128
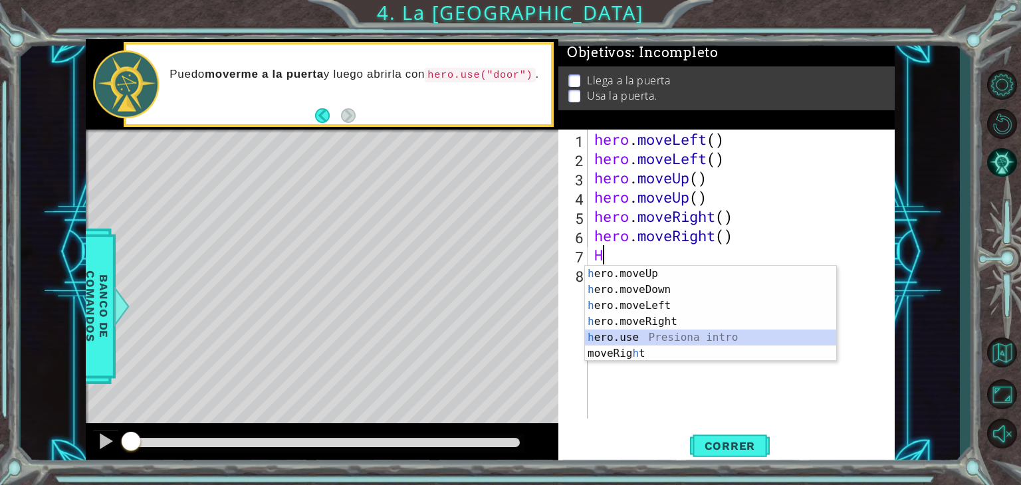
click at [629, 338] on div "h ero.moveUp Presiona intro h ero.moveDown Presiona intro h ero.moveLeft Presio…" at bounding box center [710, 330] width 251 height 128
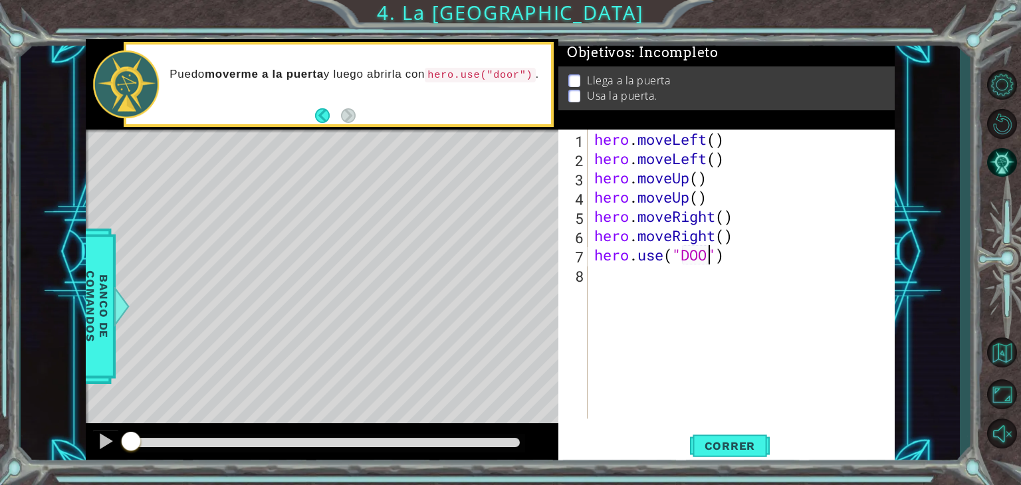
scroll to position [0, 5]
click at [719, 446] on span "Correr" at bounding box center [730, 445] width 78 height 13
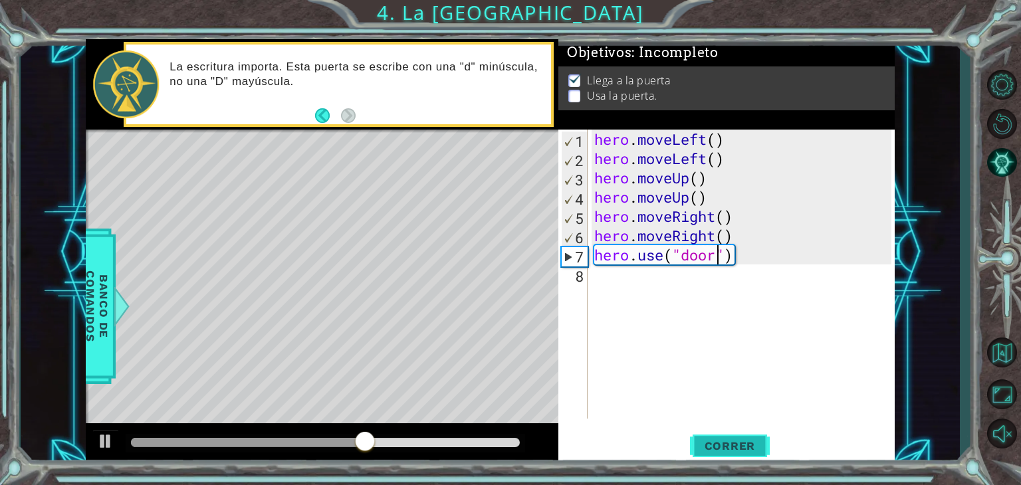
type textarea "hero.use("door")"
click at [720, 443] on span "Correr" at bounding box center [730, 445] width 78 height 13
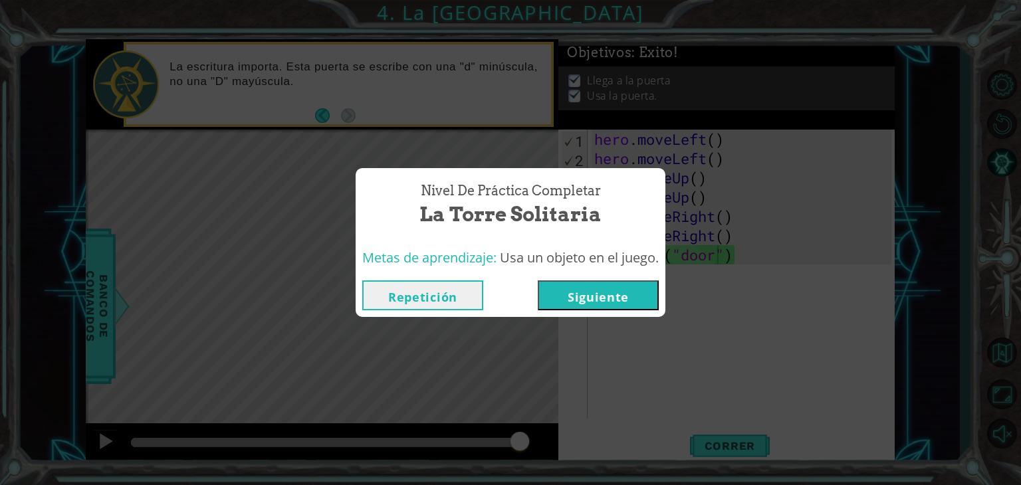
click at [611, 285] on button "Siguiente" at bounding box center [598, 295] width 121 height 30
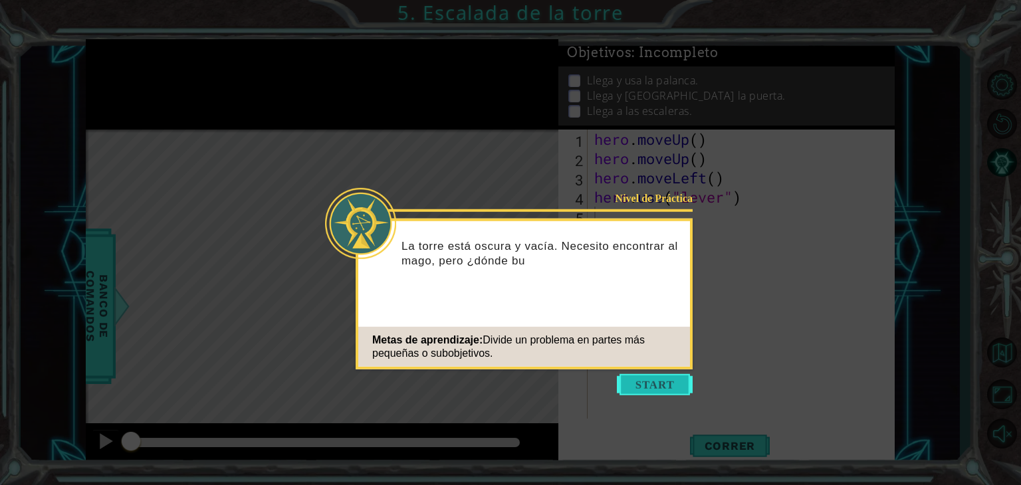
click at [646, 378] on button "Start" at bounding box center [655, 384] width 76 height 21
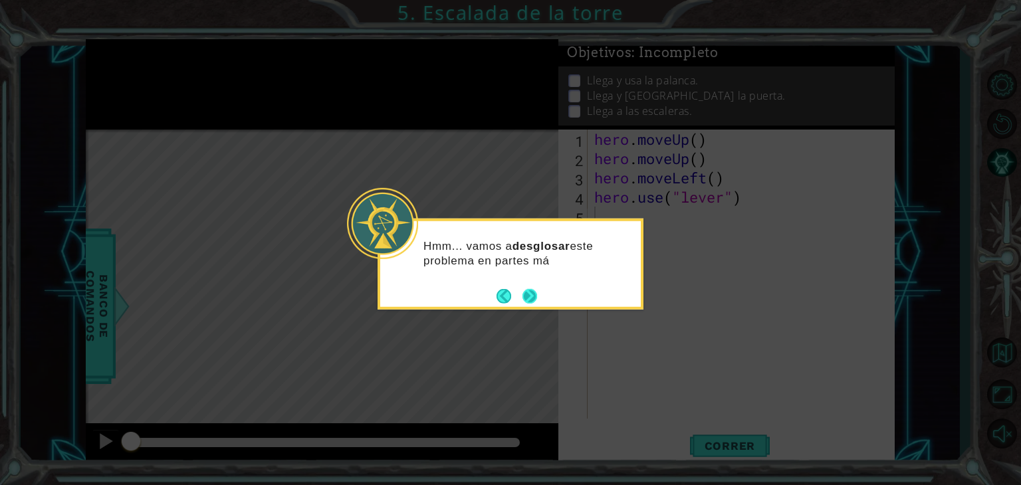
click at [530, 299] on button "Next" at bounding box center [529, 295] width 15 height 15
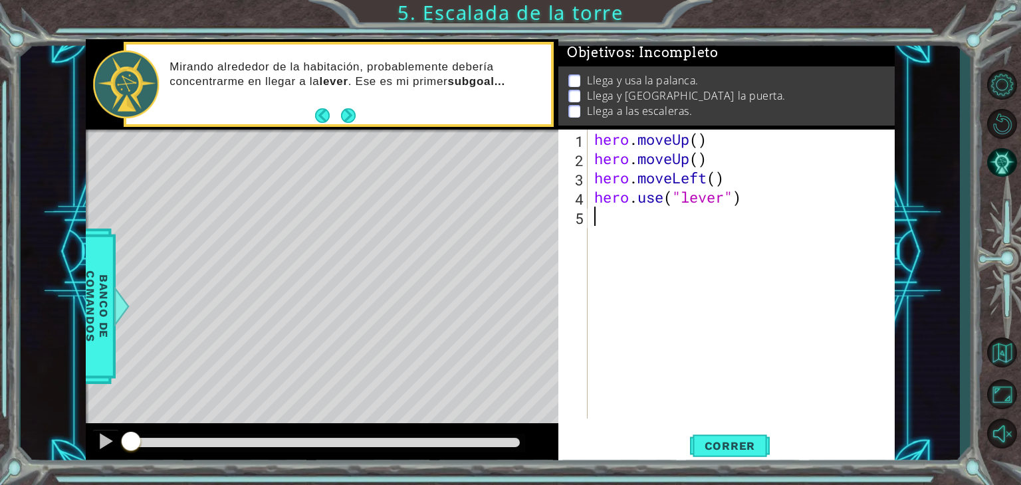
type textarea "h"
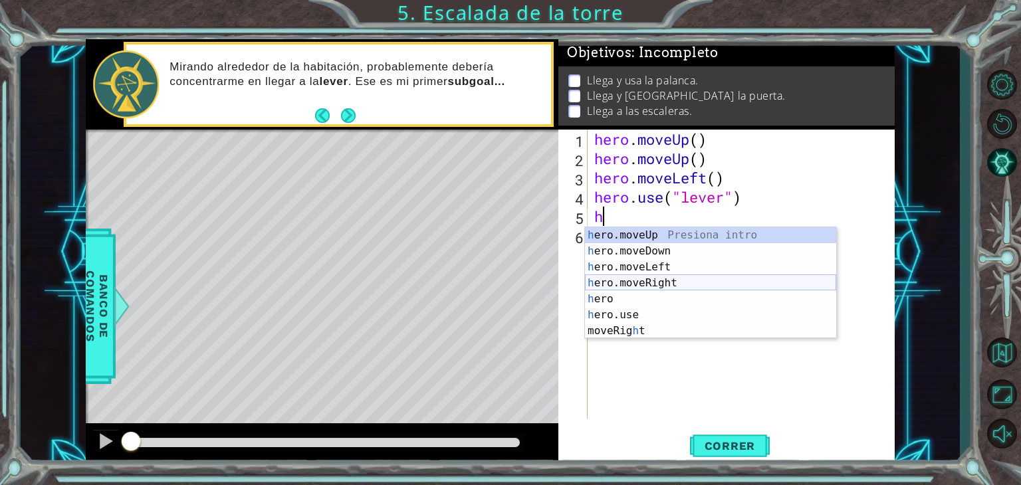
click at [682, 288] on div "h ero.moveUp Presiona intro h ero.moveDown Presiona intro h ero.moveLeft Presio…" at bounding box center [710, 299] width 251 height 144
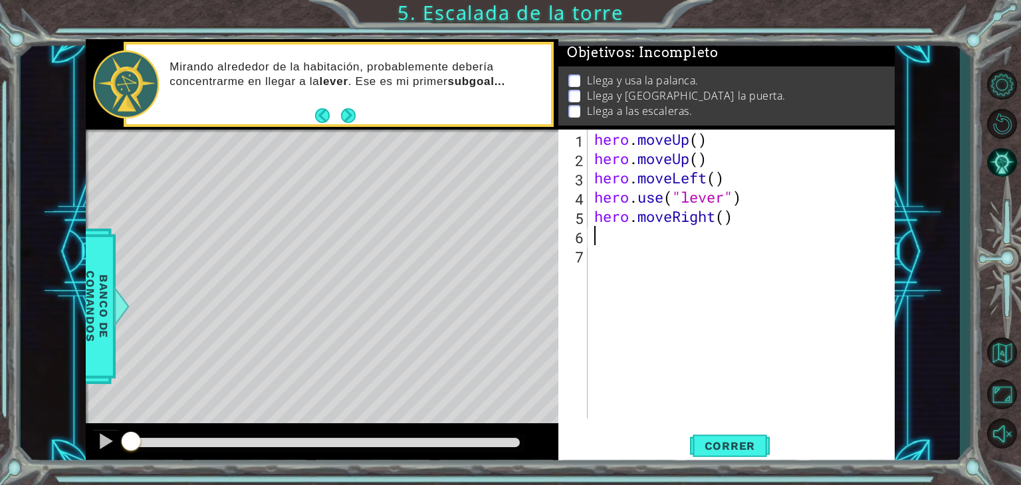
type textarea "h"
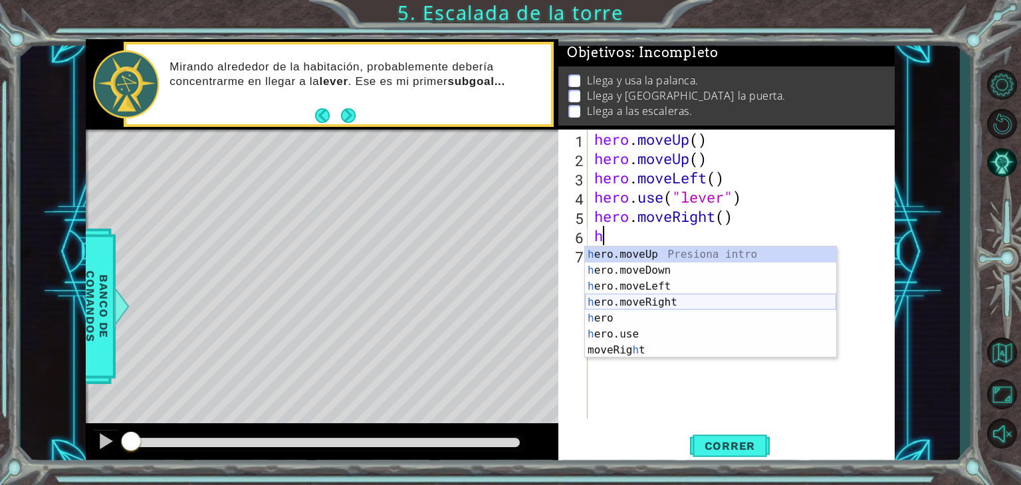
click at [673, 295] on div "h ero.moveUp Presiona intro h ero.moveDown Presiona intro h ero.moveLeft Presio…" at bounding box center [710, 319] width 251 height 144
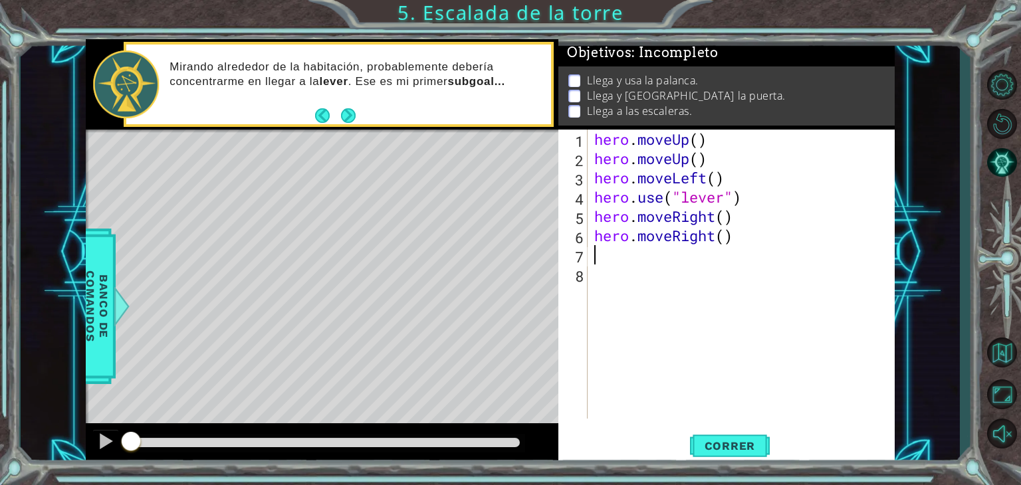
type textarea "h"
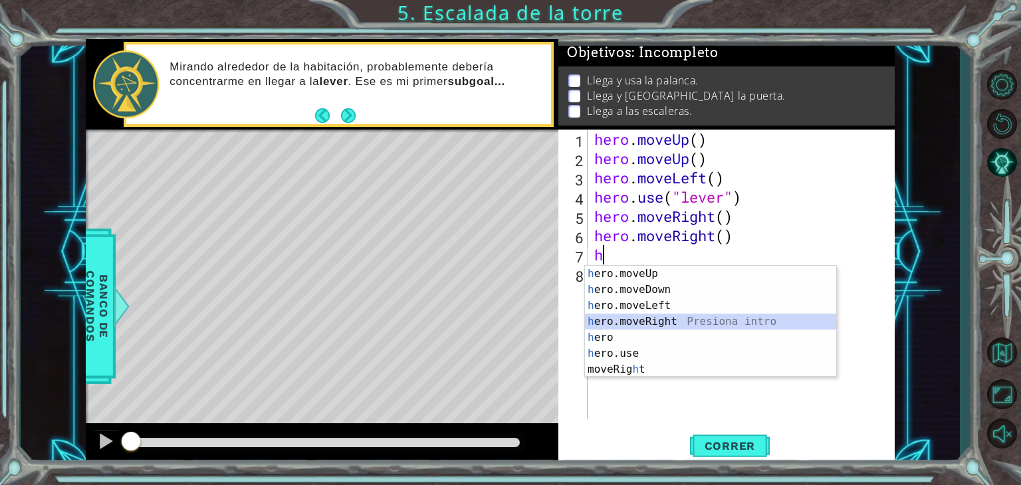
click at [683, 319] on div "h ero.moveUp Presiona intro h ero.moveDown Presiona intro h ero.moveLeft Presio…" at bounding box center [710, 338] width 251 height 144
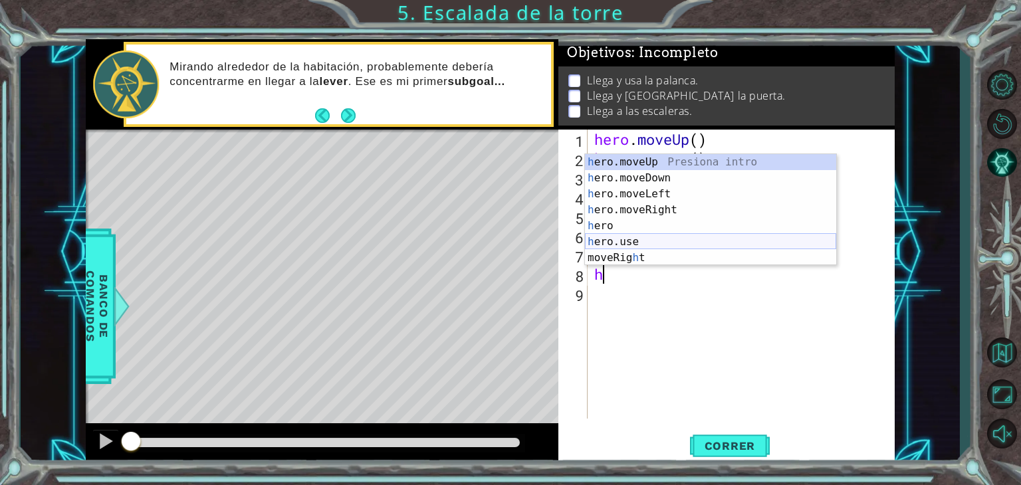
click at [654, 243] on div "h ero.moveUp Presiona intro h ero.moveDown Presiona intro h ero.moveLeft Presio…" at bounding box center [710, 226] width 251 height 144
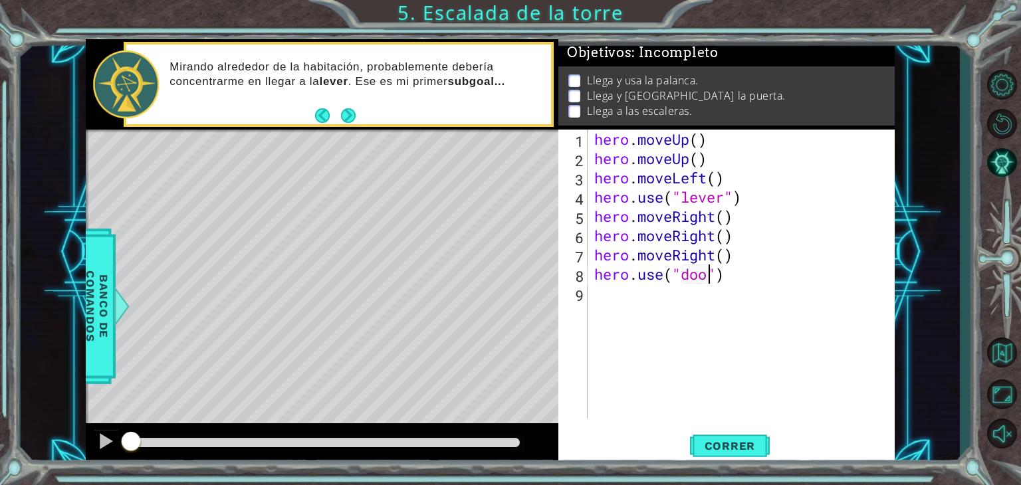
type textarea "hero.use("door")"
click at [629, 296] on div "hero . moveUp ( ) hero . moveUp ( ) hero . moveLeft ( ) hero . use ( "lever" ) …" at bounding box center [744, 294] width 306 height 328
type textarea "h"
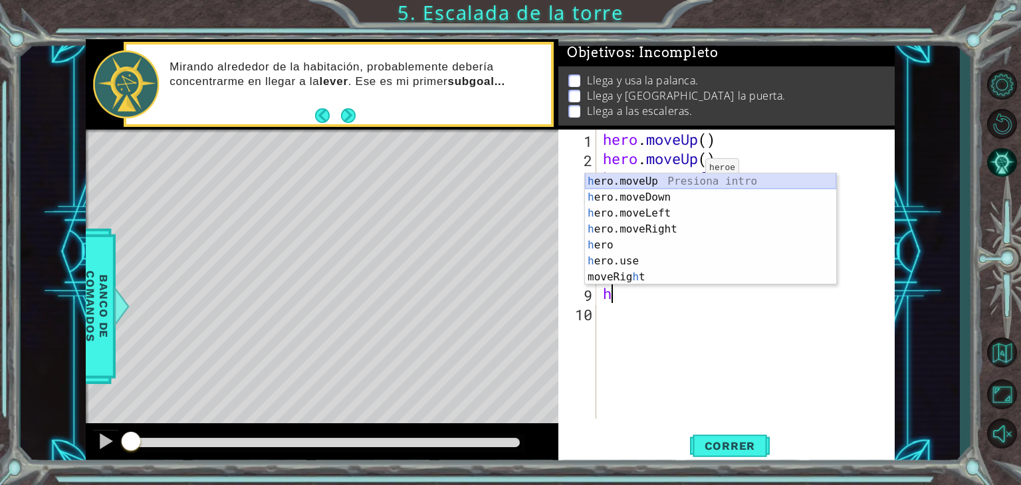
click at [696, 181] on div "h ero.moveUp Presiona intro h ero.moveDown Presiona intro h ero.moveLeft Presio…" at bounding box center [710, 245] width 251 height 144
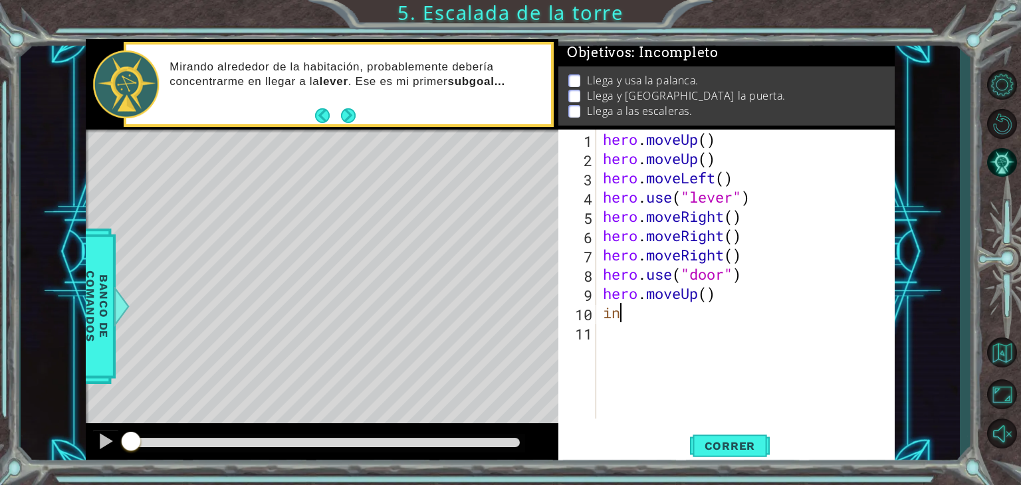
type textarea "i"
type textarea "h"
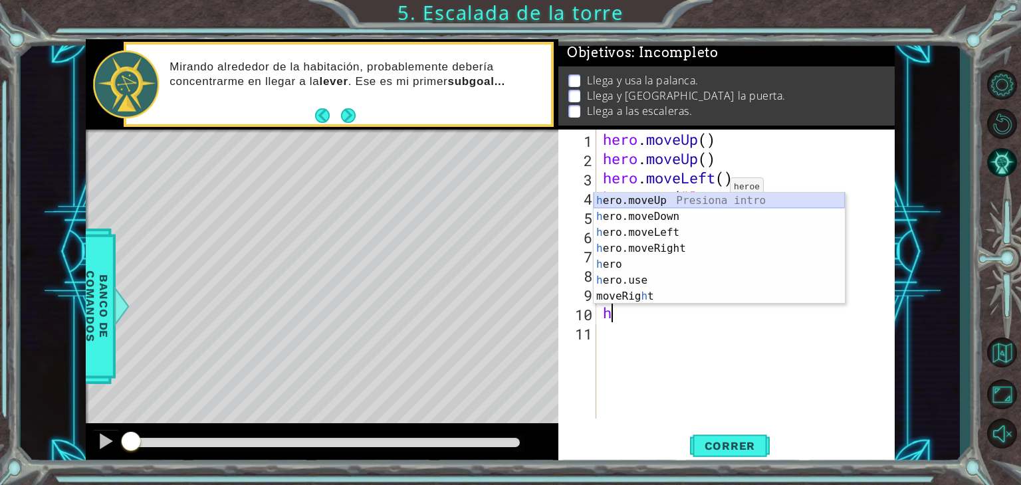
click at [716, 205] on div "h ero.moveUp Presiona intro h ero.moveDown Presiona intro h ero.moveLeft Presio…" at bounding box center [718, 265] width 251 height 144
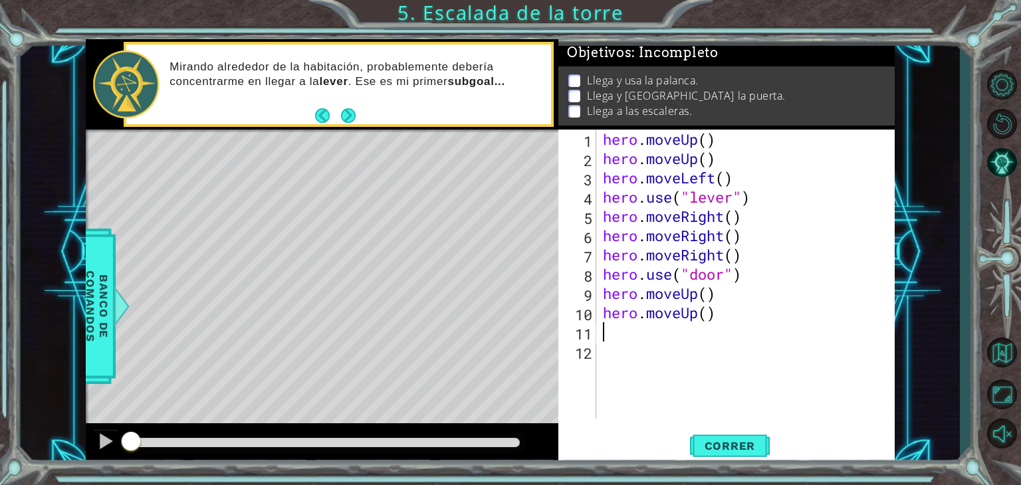
type textarea "h"
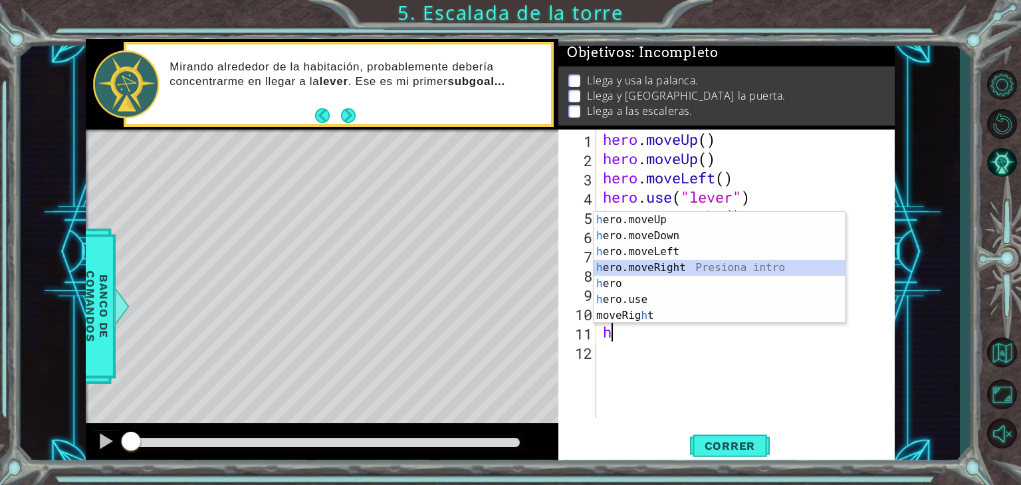
click at [679, 264] on div "h ero.moveUp Presiona intro h ero.moveDown Presiona intro h ero.moveLeft Presio…" at bounding box center [718, 284] width 251 height 144
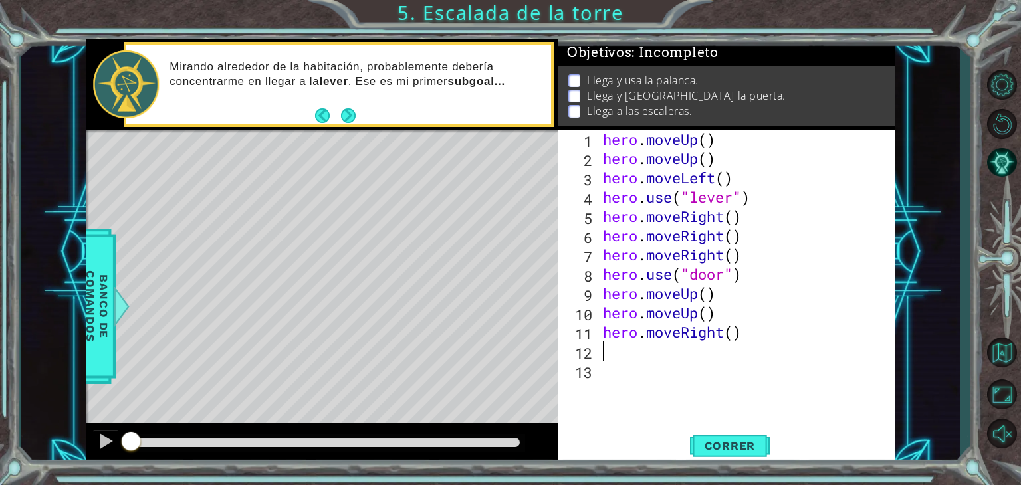
click at [687, 345] on div "hero . moveUp ( ) hero . moveUp ( ) hero . moveLeft ( ) hero . use ( "lever" ) …" at bounding box center [749, 294] width 298 height 328
click at [691, 333] on div "hero . moveUp ( ) hero . moveUp ( ) hero . moveLeft ( ) hero . use ( "lever" ) …" at bounding box center [749, 294] width 298 height 328
click at [708, 335] on div "hero . moveUp ( ) hero . moveUp ( ) hero . moveLeft ( ) hero . use ( "lever" ) …" at bounding box center [749, 294] width 298 height 328
click at [731, 333] on div "hero . moveUp ( ) hero . moveUp ( ) hero . moveLeft ( ) hero . use ( "lever" ) …" at bounding box center [749, 294] width 298 height 328
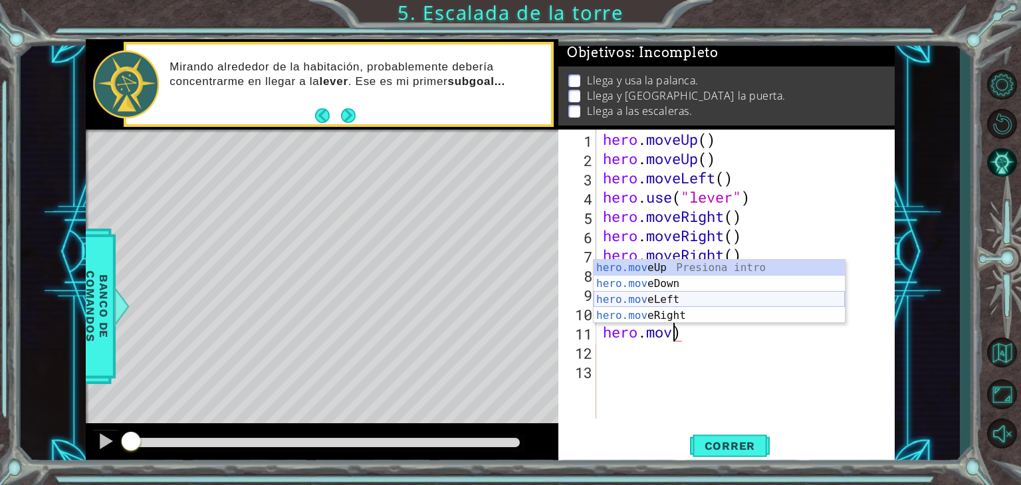
click at [722, 298] on div "hero.mov eUp Presiona intro hero.mov eDown Presiona intro hero.mov eLeft Presio…" at bounding box center [718, 308] width 251 height 96
type textarea "hero.moveLeft()"
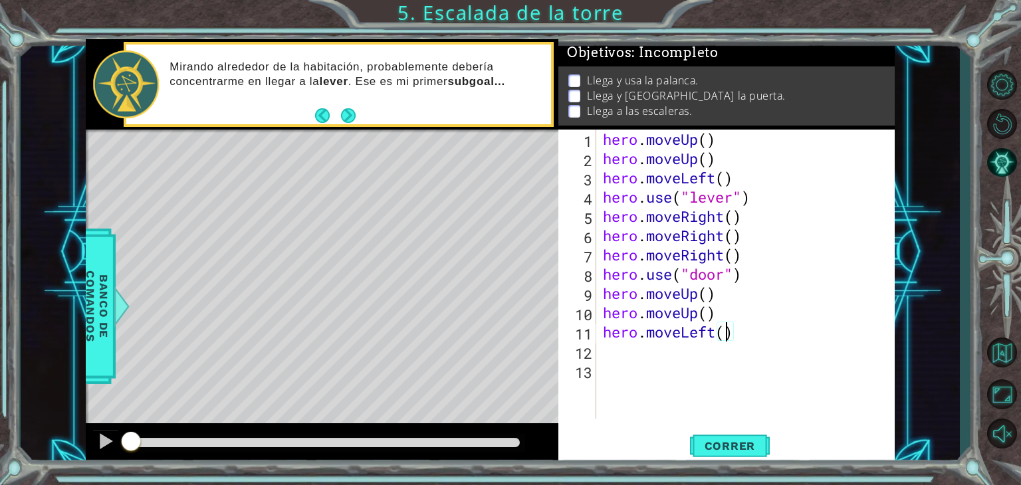
click at [681, 362] on div "hero . moveUp ( ) hero . moveUp ( ) hero . moveLeft ( ) hero . use ( "lever" ) …" at bounding box center [749, 294] width 298 height 328
click at [681, 360] on div "hero . moveUp ( ) hero . moveUp ( ) hero . moveLeft ( ) hero . use ( "lever" ) …" at bounding box center [749, 294] width 298 height 328
click at [725, 336] on div "hero . moveUp ( ) hero . moveUp ( ) hero . moveLeft ( ) hero . use ( "lever" ) …" at bounding box center [749, 294] width 298 height 328
type textarea "hero.moveLeft(3)"
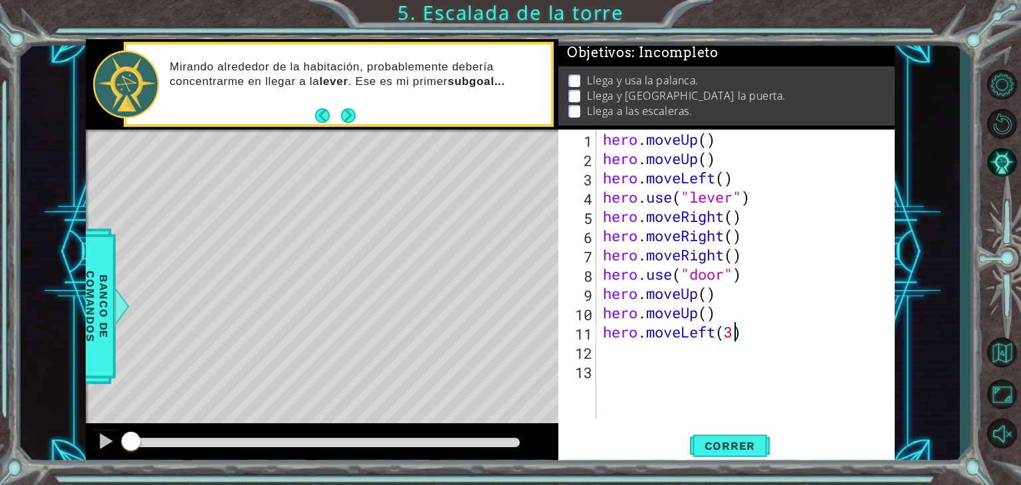
click at [669, 352] on div "hero . moveUp ( ) hero . moveUp ( ) hero . moveLeft ( ) hero . use ( "lever" ) …" at bounding box center [749, 294] width 298 height 328
type textarea "h"
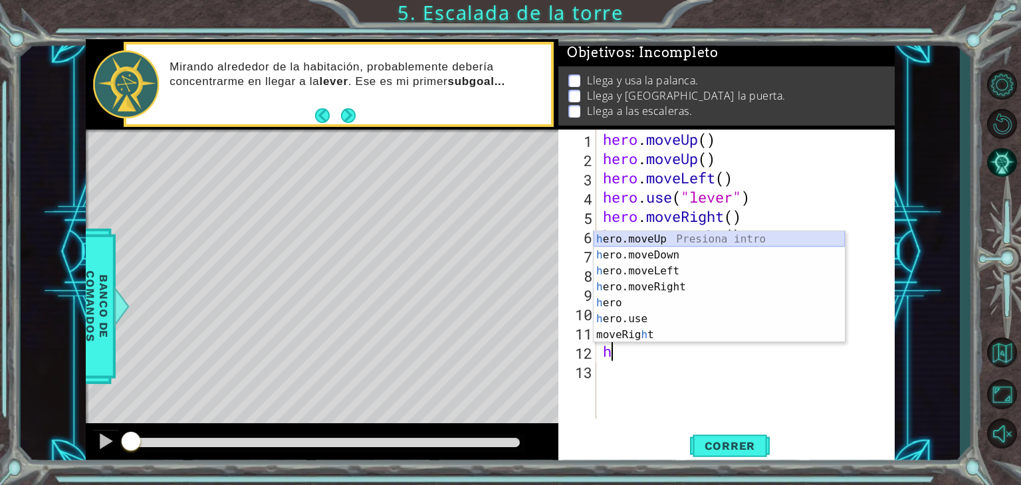
click at [681, 233] on div "h ero.moveUp Presiona intro h ero.moveDown Presiona intro h ero.moveLeft Presio…" at bounding box center [718, 303] width 251 height 144
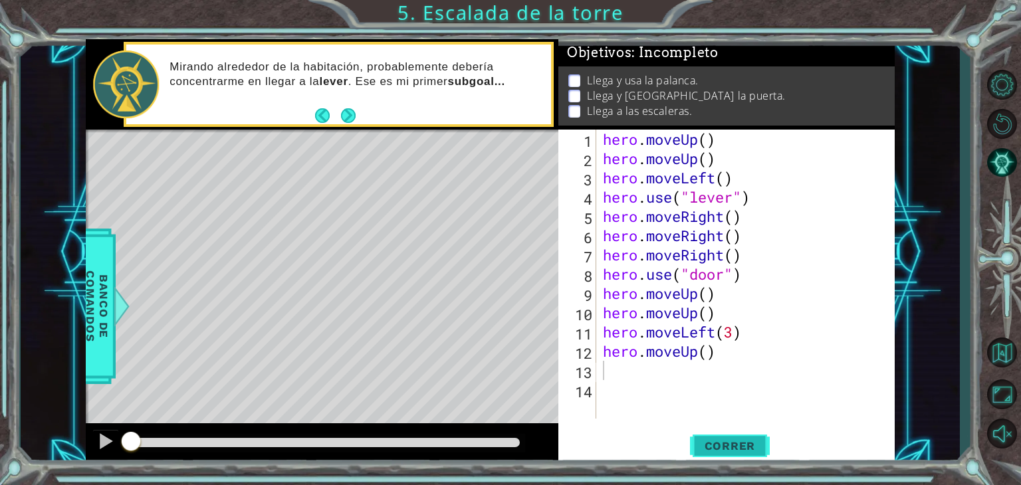
click at [716, 446] on span "Correr" at bounding box center [730, 445] width 78 height 13
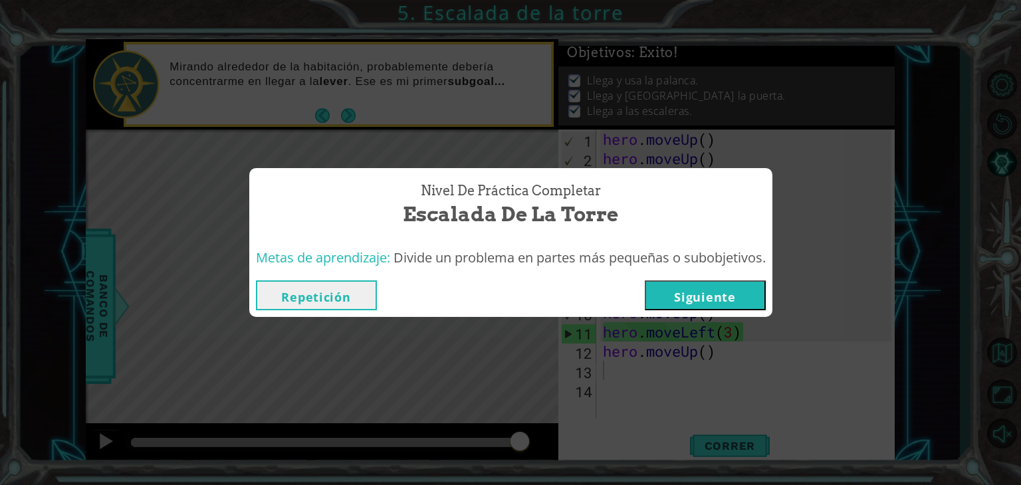
click at [729, 292] on button "Siguiente" at bounding box center [705, 295] width 121 height 30
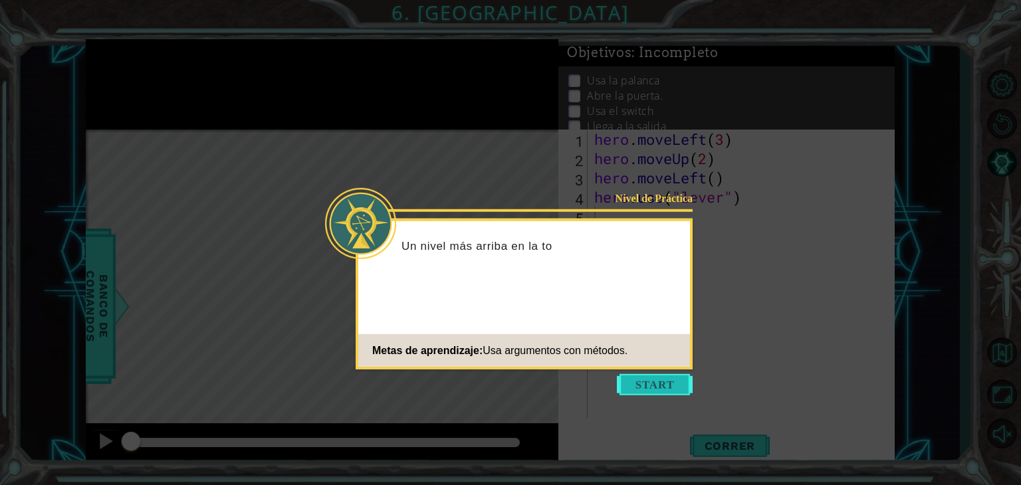
click at [669, 385] on button "Start" at bounding box center [655, 384] width 76 height 21
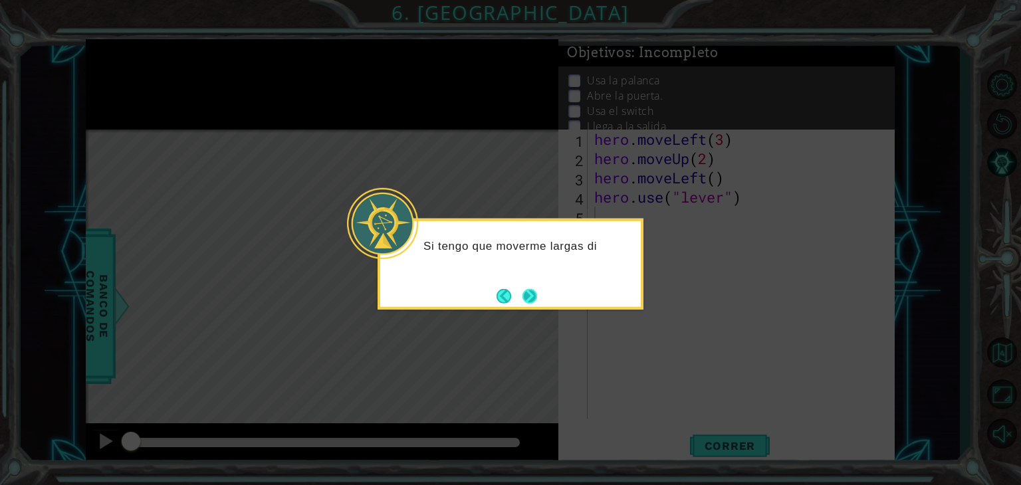
click at [529, 303] on button "Next" at bounding box center [529, 295] width 15 height 15
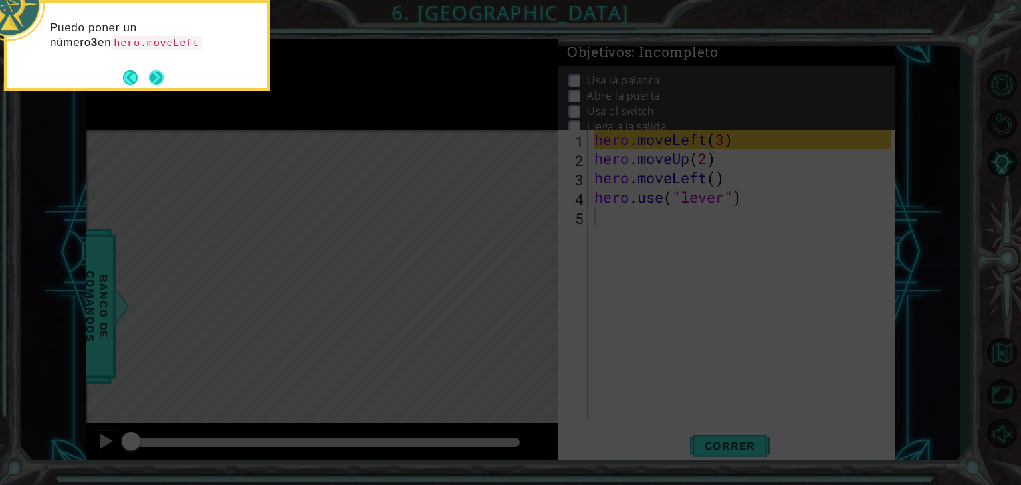
click at [154, 70] on button "Next" at bounding box center [156, 77] width 15 height 15
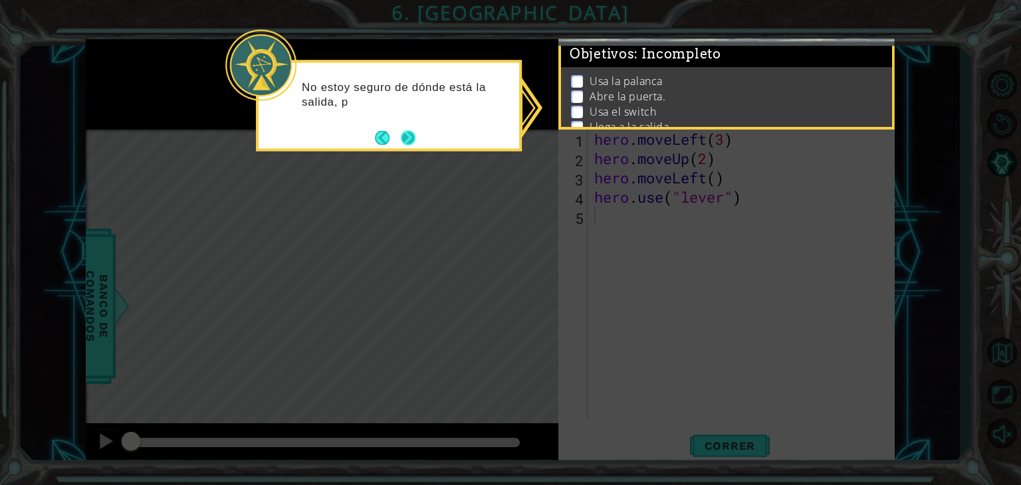
click at [405, 144] on button "Next" at bounding box center [408, 137] width 15 height 15
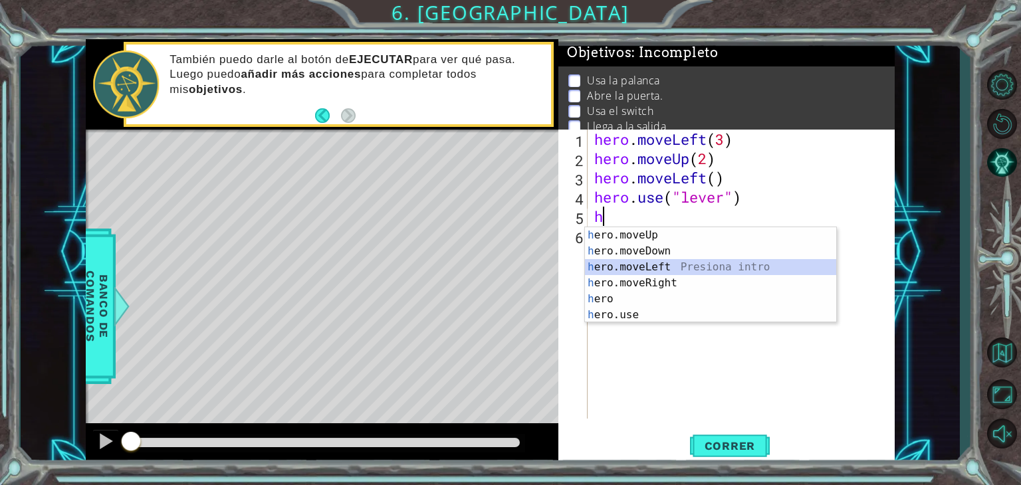
click at [632, 265] on div "h ero.moveUp Presiona intro h ero.moveDown Presiona intro h ero.moveLeft Presio…" at bounding box center [710, 291] width 251 height 128
type textarea "hero.moveLeft(1)"
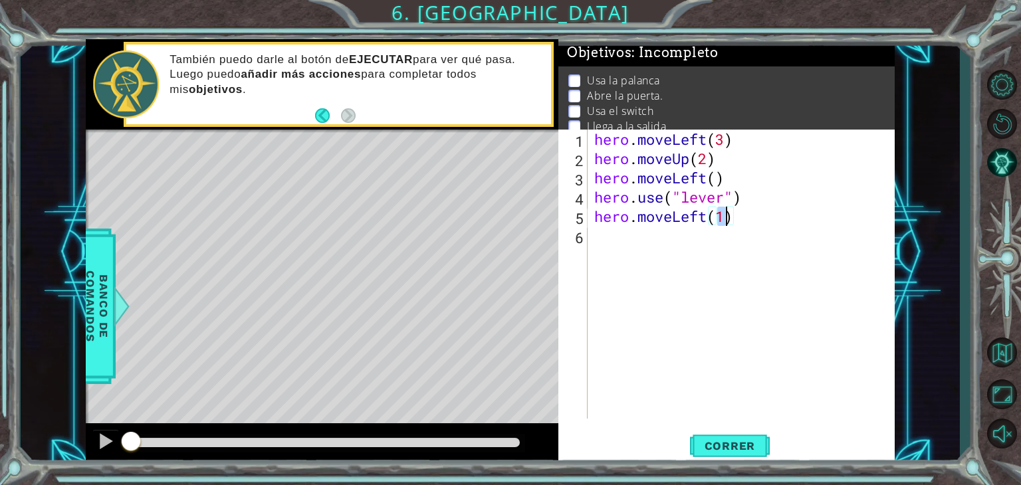
click at [613, 242] on div "hero . moveLeft ( 3 ) hero . moveUp ( 2 ) hero . moveLeft ( ) hero . use ( "lev…" at bounding box center [744, 294] width 306 height 328
type textarea "hero.moveUp(2)"
click at [606, 259] on div "hero . moveLeft ( 3 ) hero . moveUp ( 2 ) hero . moveLeft ( ) hero . use ( "lev…" at bounding box center [744, 294] width 306 height 328
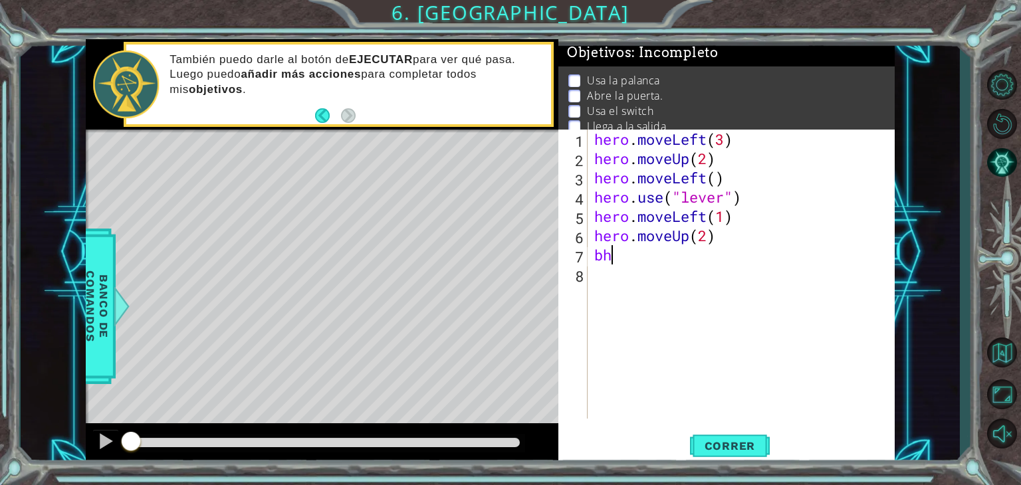
type textarea "b"
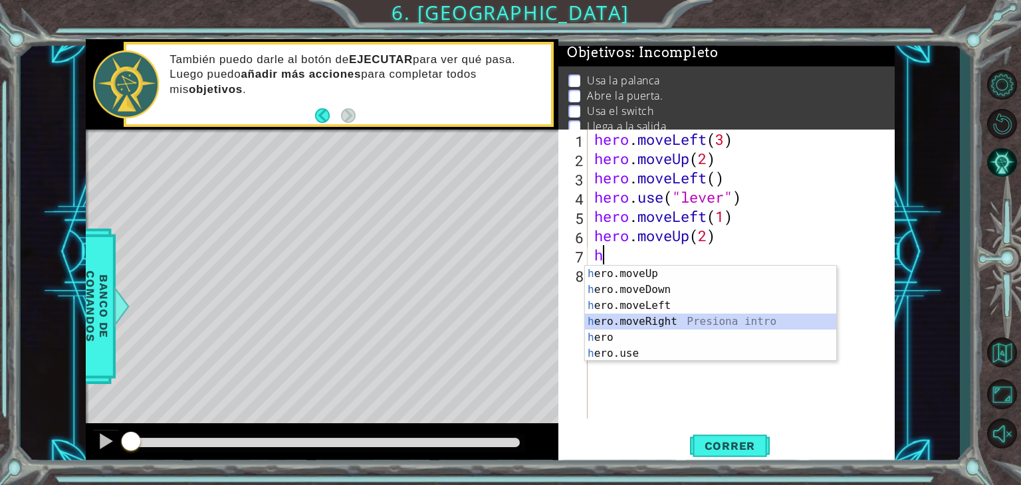
click at [647, 325] on div "h ero.moveUp Presiona intro h ero.moveDown Presiona intro h ero.moveLeft Presio…" at bounding box center [710, 330] width 251 height 128
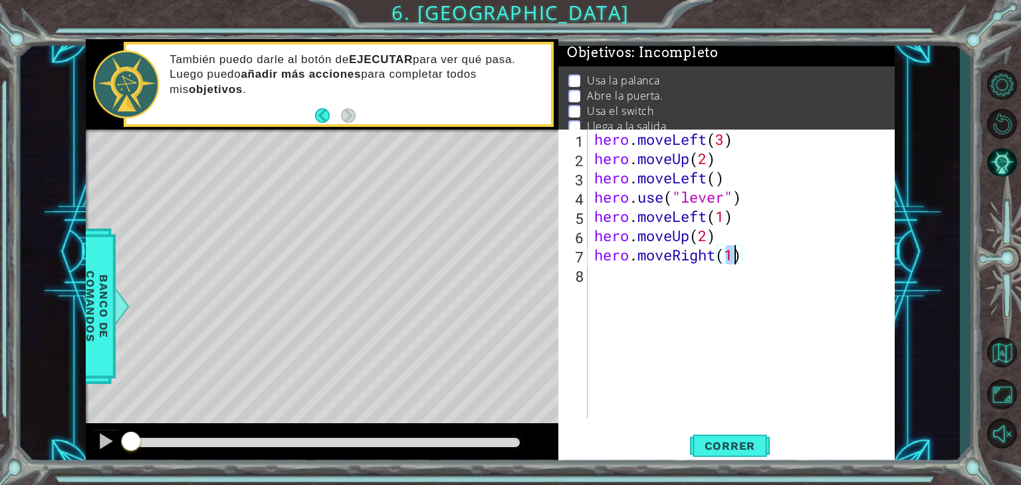
type textarea "hero.moveRight(2)"
click at [604, 280] on div "hero . moveLeft ( 3 ) hero . moveUp ( 2 ) hero . moveLeft ( ) hero . use ( "lev…" at bounding box center [744, 294] width 306 height 328
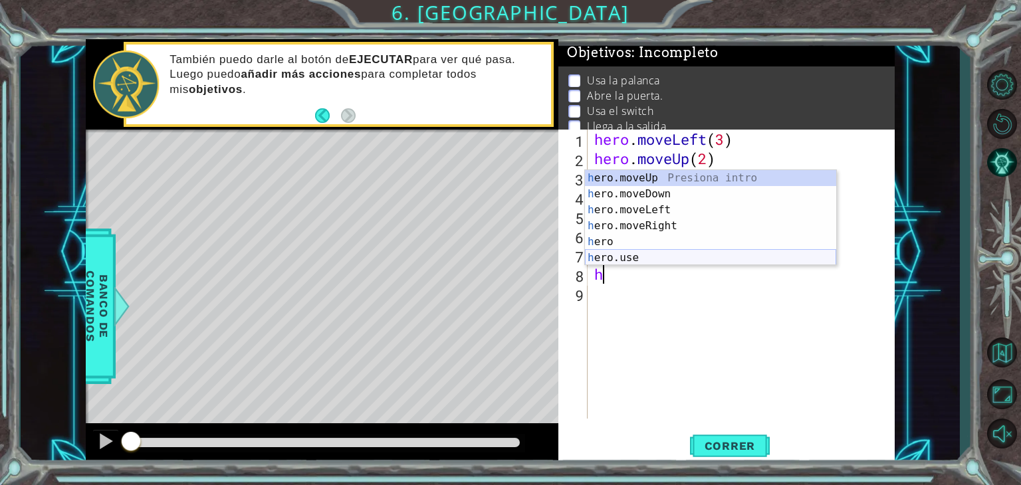
click at [611, 253] on div "h ero.moveUp Presiona intro h ero.moveDown Presiona intro h ero.moveLeft Presio…" at bounding box center [710, 234] width 251 height 128
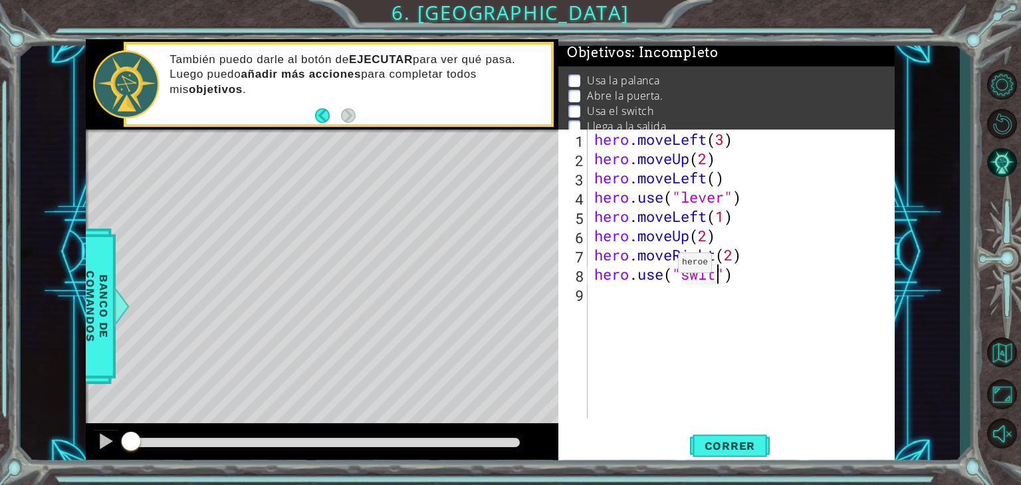
type textarea "hero.use("switch")"
click at [595, 294] on div "hero . moveLeft ( 3 ) hero . moveUp ( 2 ) hero . moveLeft ( ) hero . use ( "lev…" at bounding box center [744, 294] width 306 height 328
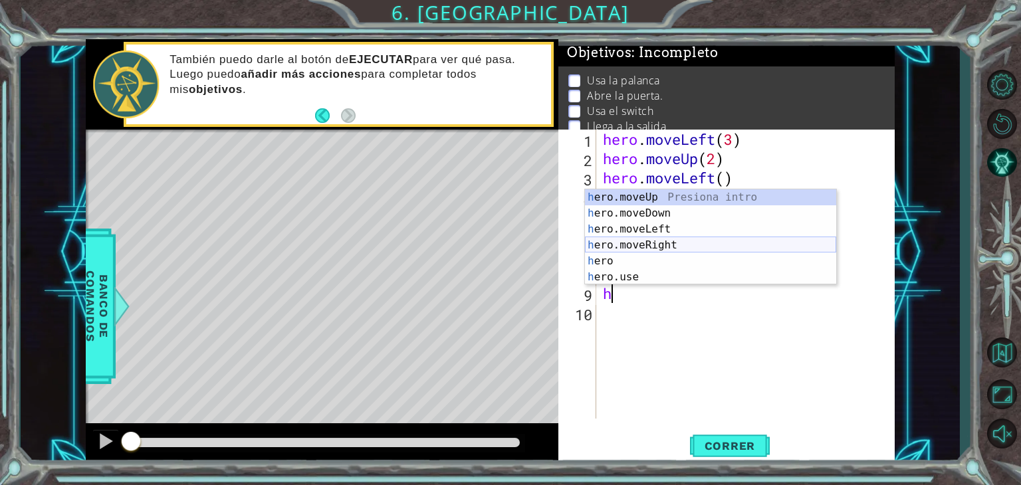
click at [665, 241] on div "h ero.moveUp Presiona intro h ero.moveDown Presiona intro h ero.moveLeft Presio…" at bounding box center [710, 253] width 251 height 128
type textarea "hero.moveRight(1)"
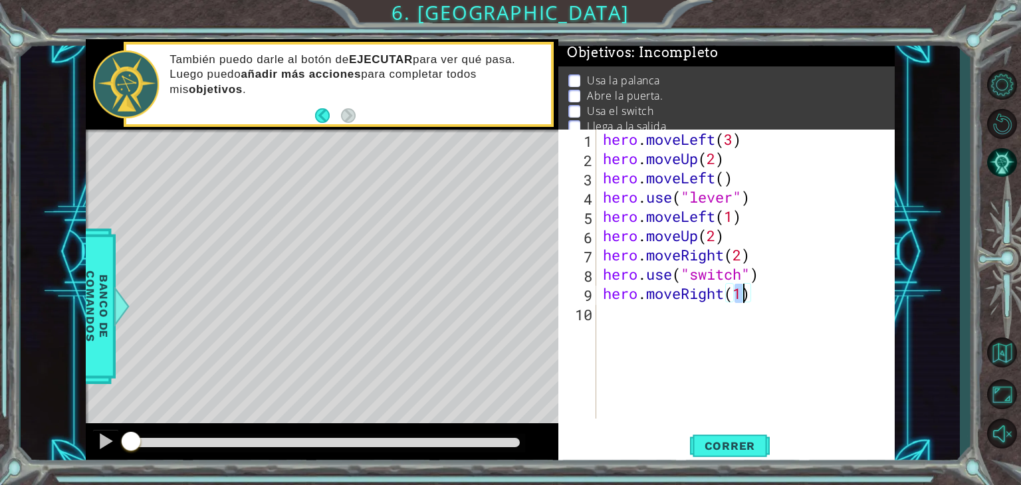
click at [604, 324] on div "hero . moveLeft ( 3 ) hero . moveUp ( 2 ) hero . moveLeft ( ) hero . use ( "lev…" at bounding box center [749, 294] width 298 height 328
click at [720, 437] on button "Correr" at bounding box center [730, 446] width 80 height 34
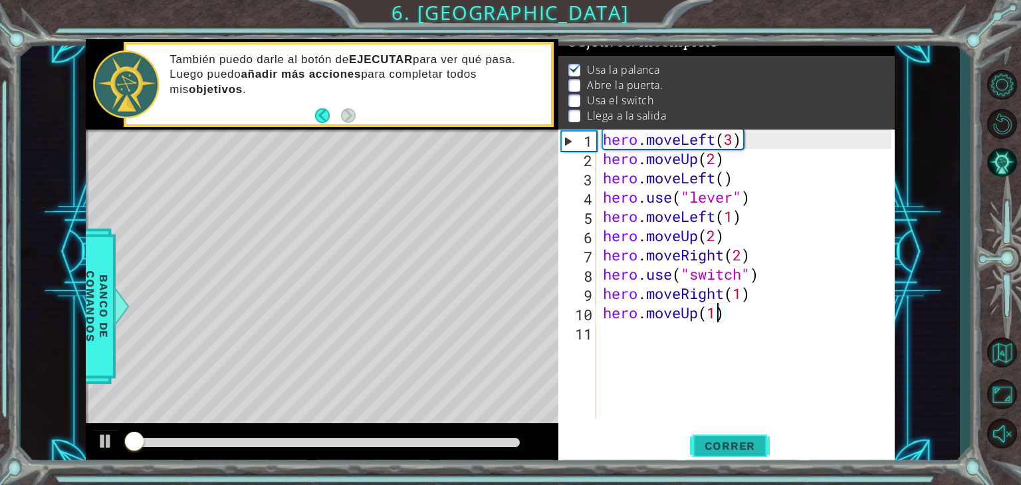
scroll to position [13, 0]
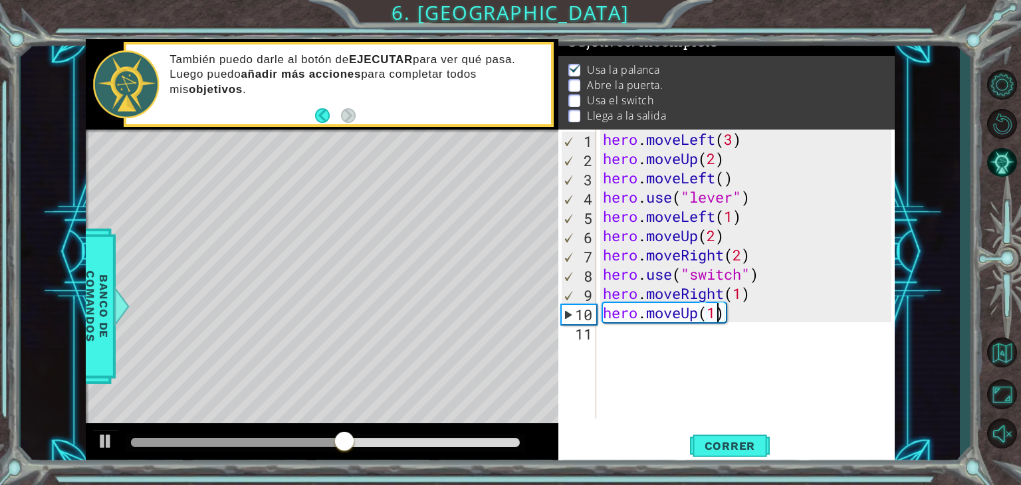
click at [758, 217] on div "hero . moveLeft ( 3 ) hero . moveUp ( 2 ) hero . moveLeft ( ) hero . use ( "lev…" at bounding box center [749, 294] width 298 height 328
type textarea "hero.moveLeft(1)"
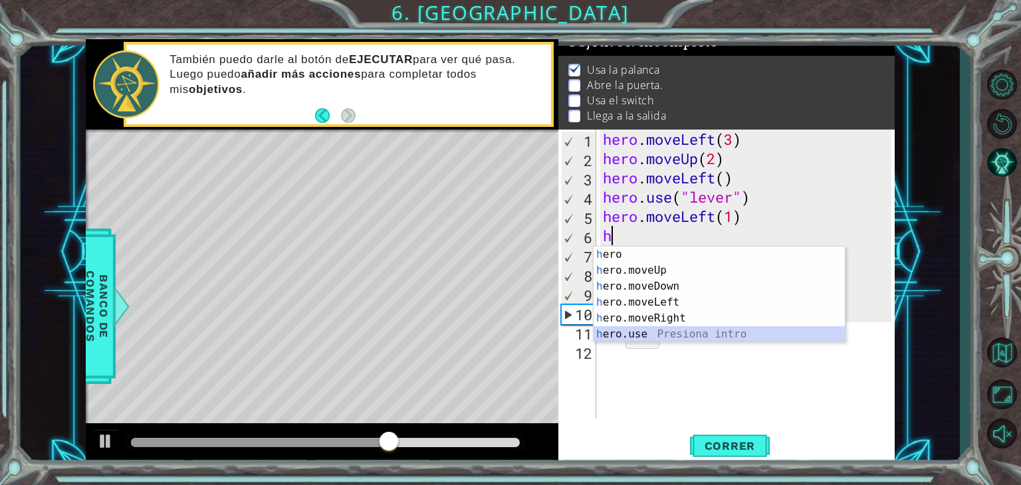
click at [617, 334] on div "h ero Presiona intro h ero.moveUp Presiona intro h ero.moveDown Presiona intro …" at bounding box center [718, 311] width 251 height 128
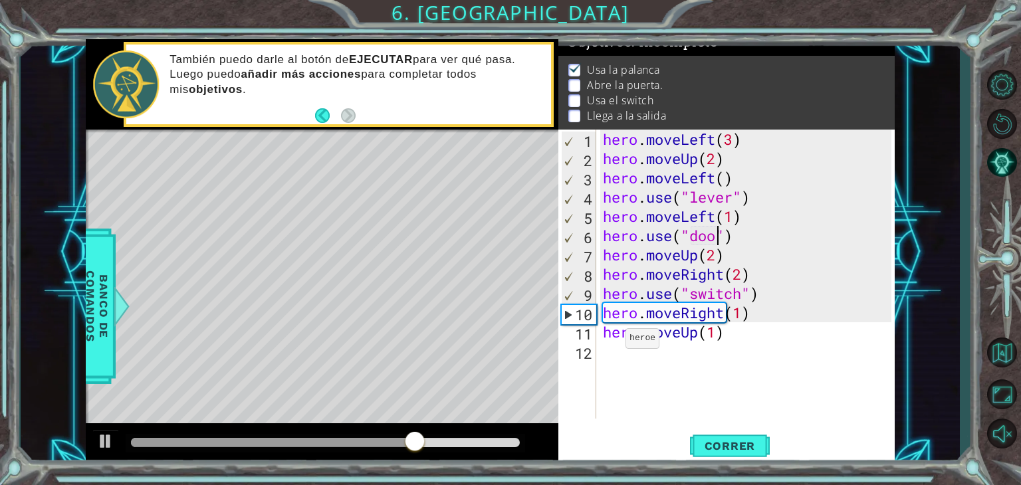
scroll to position [0, 5]
type textarea "hero.use("door")"
click at [727, 441] on span "Correr" at bounding box center [730, 445] width 78 height 13
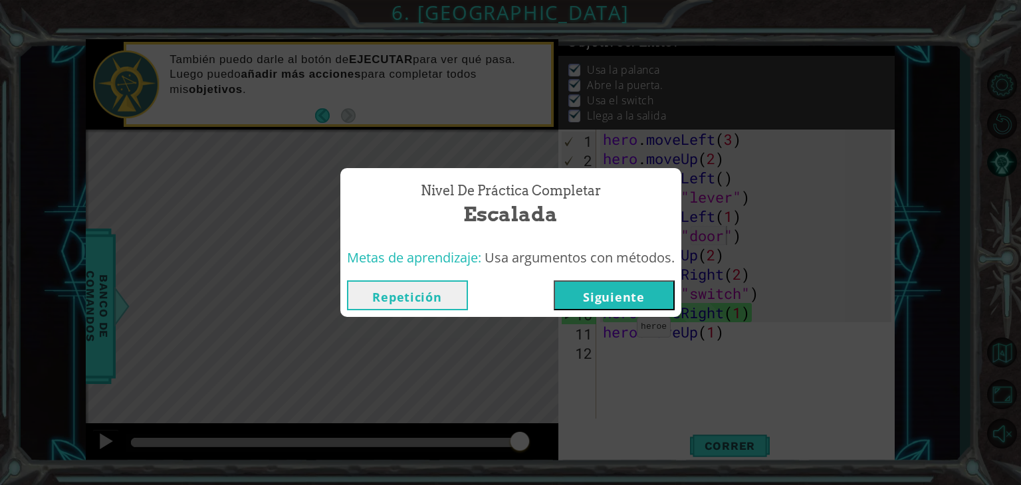
click at [633, 298] on button "Siguiente" at bounding box center [614, 295] width 121 height 30
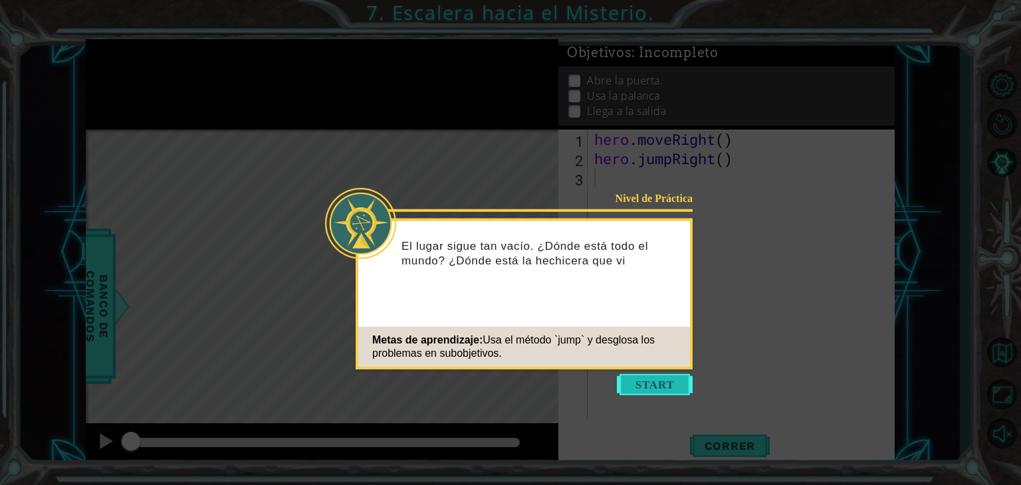
click at [677, 381] on button "Start" at bounding box center [655, 384] width 76 height 21
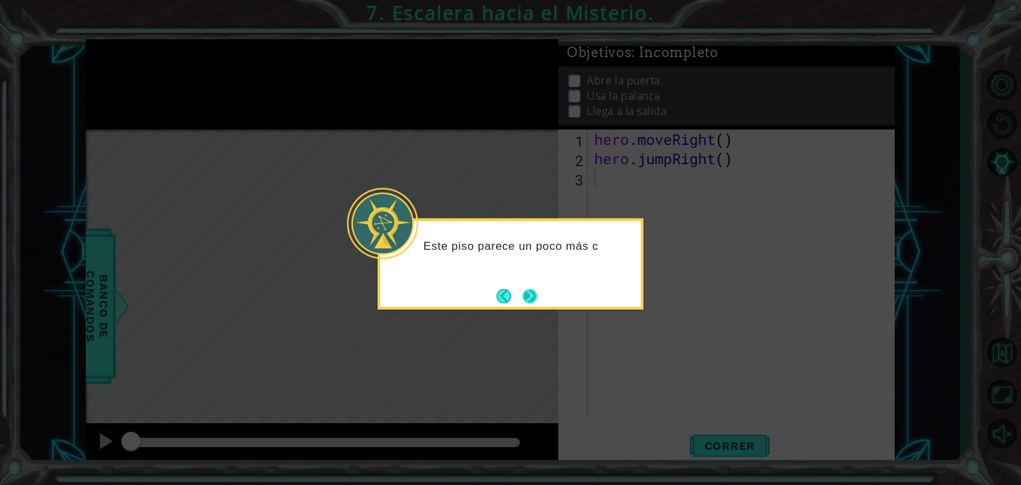
click at [524, 298] on button "Next" at bounding box center [529, 295] width 15 height 15
